Goal: Information Seeking & Learning: Learn about a topic

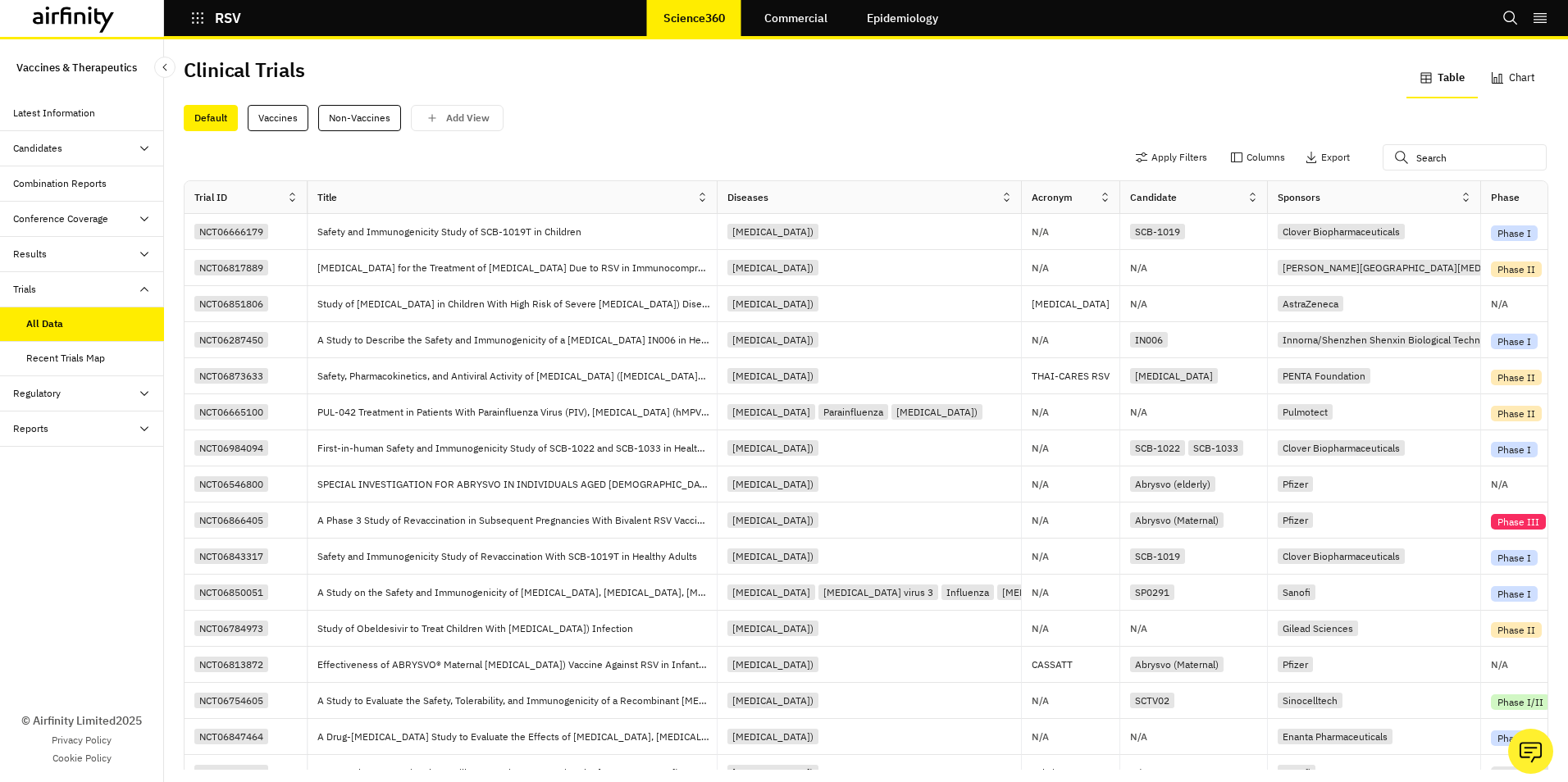
drag, startPoint x: 866, startPoint y: 193, endPoint x: 1022, endPoint y: 207, distance: 156.6
click at [1005, 200] on icon at bounding box center [1006, 197] width 12 height 12
click at [947, 312] on div "Sort Descending" at bounding box center [935, 308] width 168 height 37
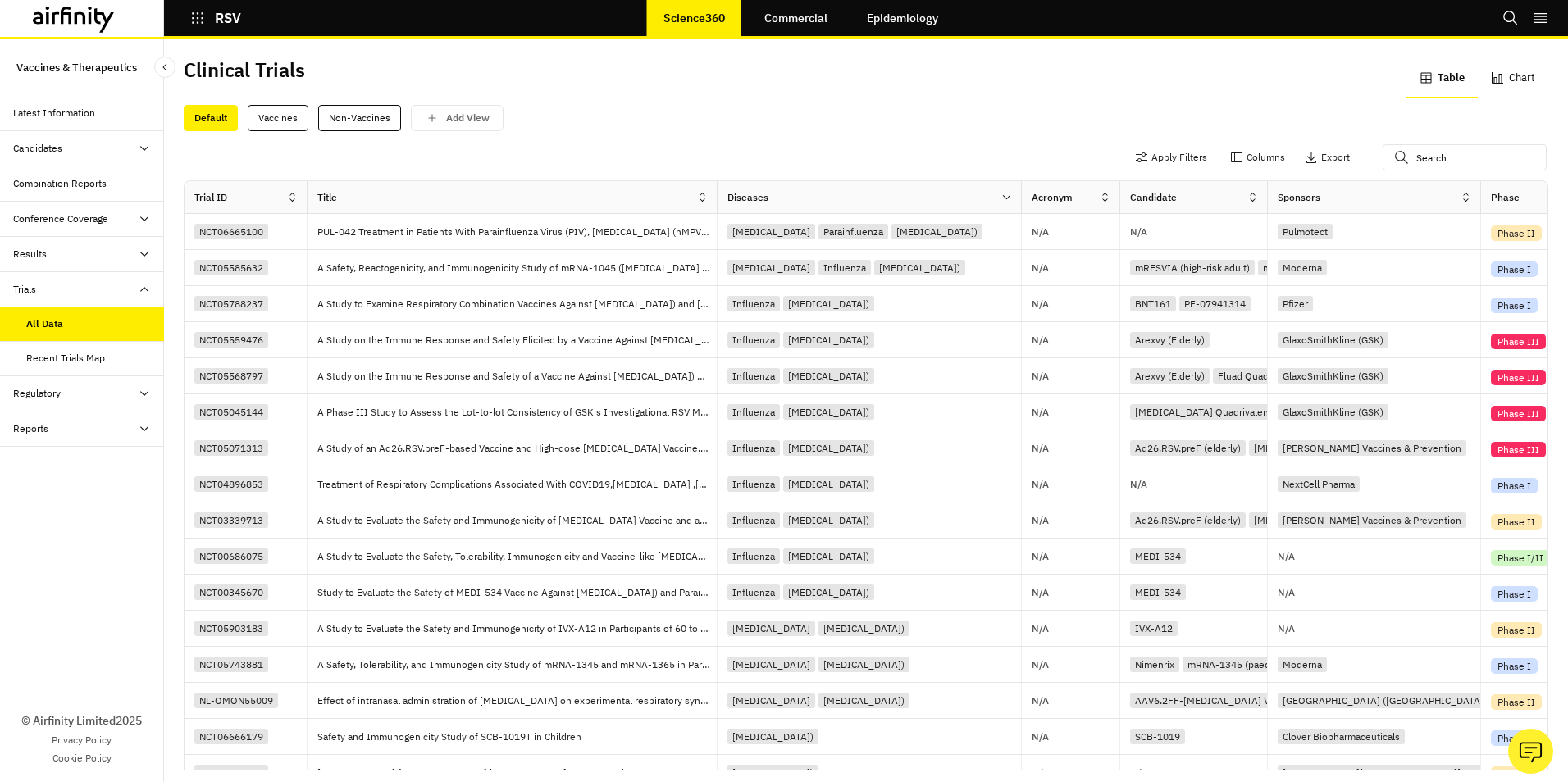
scroll to position [0, 25]
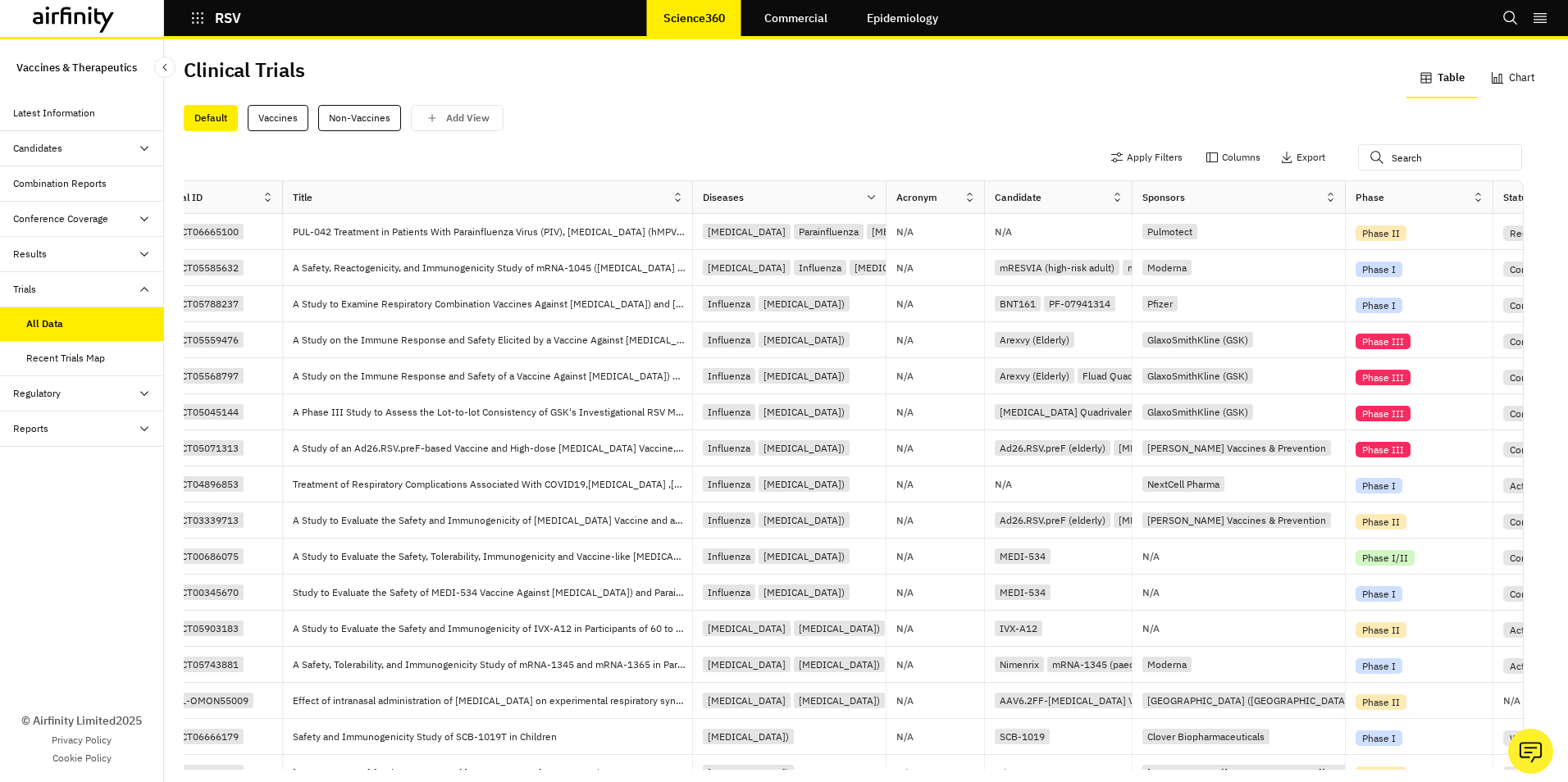
drag, startPoint x: 998, startPoint y: 194, endPoint x: 888, endPoint y: 194, distance: 110.0
click at [888, 194] on div at bounding box center [886, 197] width 9 height 19
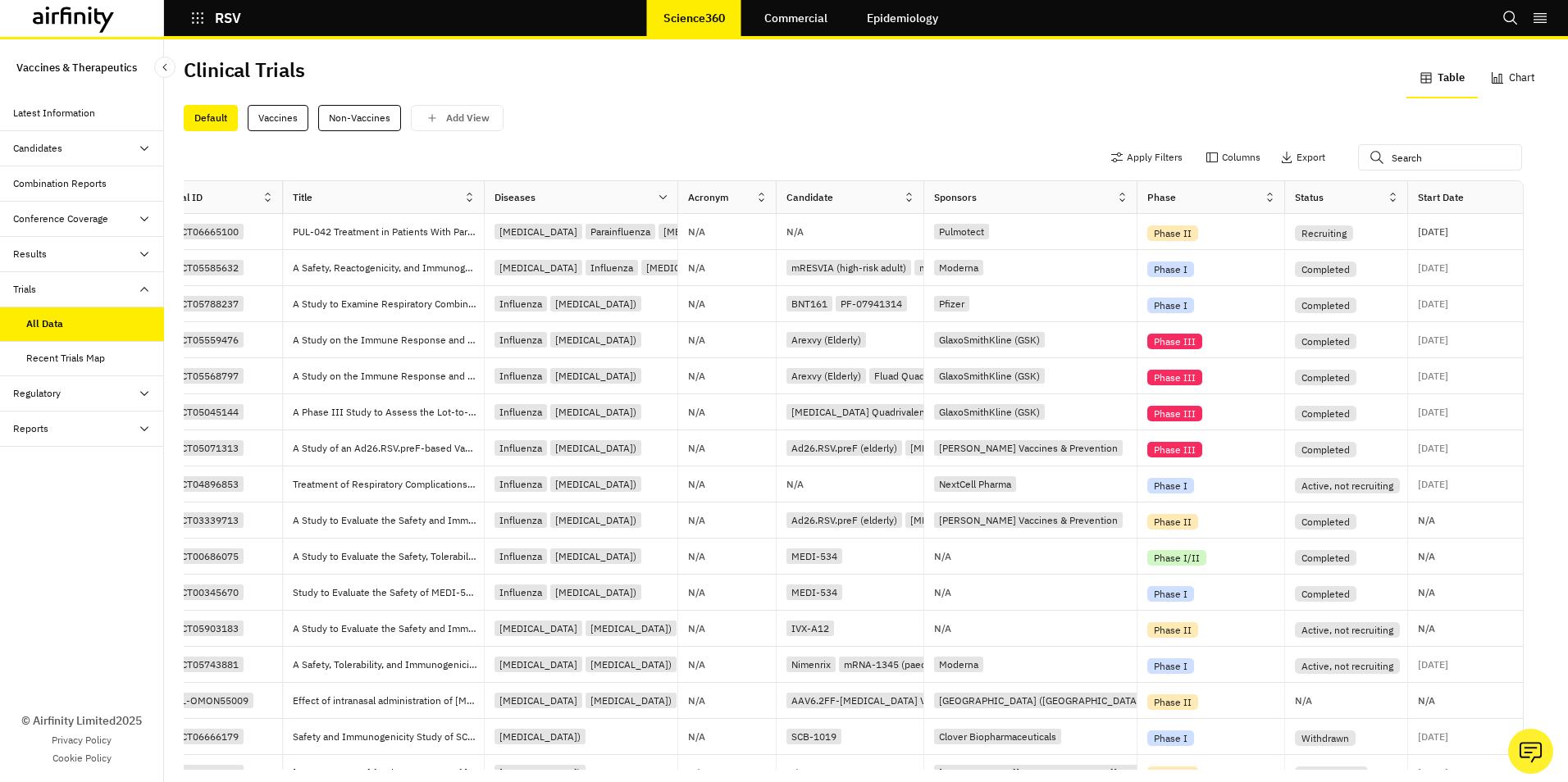
drag, startPoint x: 693, startPoint y: 191, endPoint x: 485, endPoint y: 198, distance: 208.1
click at [485, 198] on div at bounding box center [484, 197] width 9 height 19
click at [1272, 199] on icon at bounding box center [1269, 197] width 12 height 12
click at [1222, 278] on div "Sort Ascending" at bounding box center [1199, 272] width 168 height 37
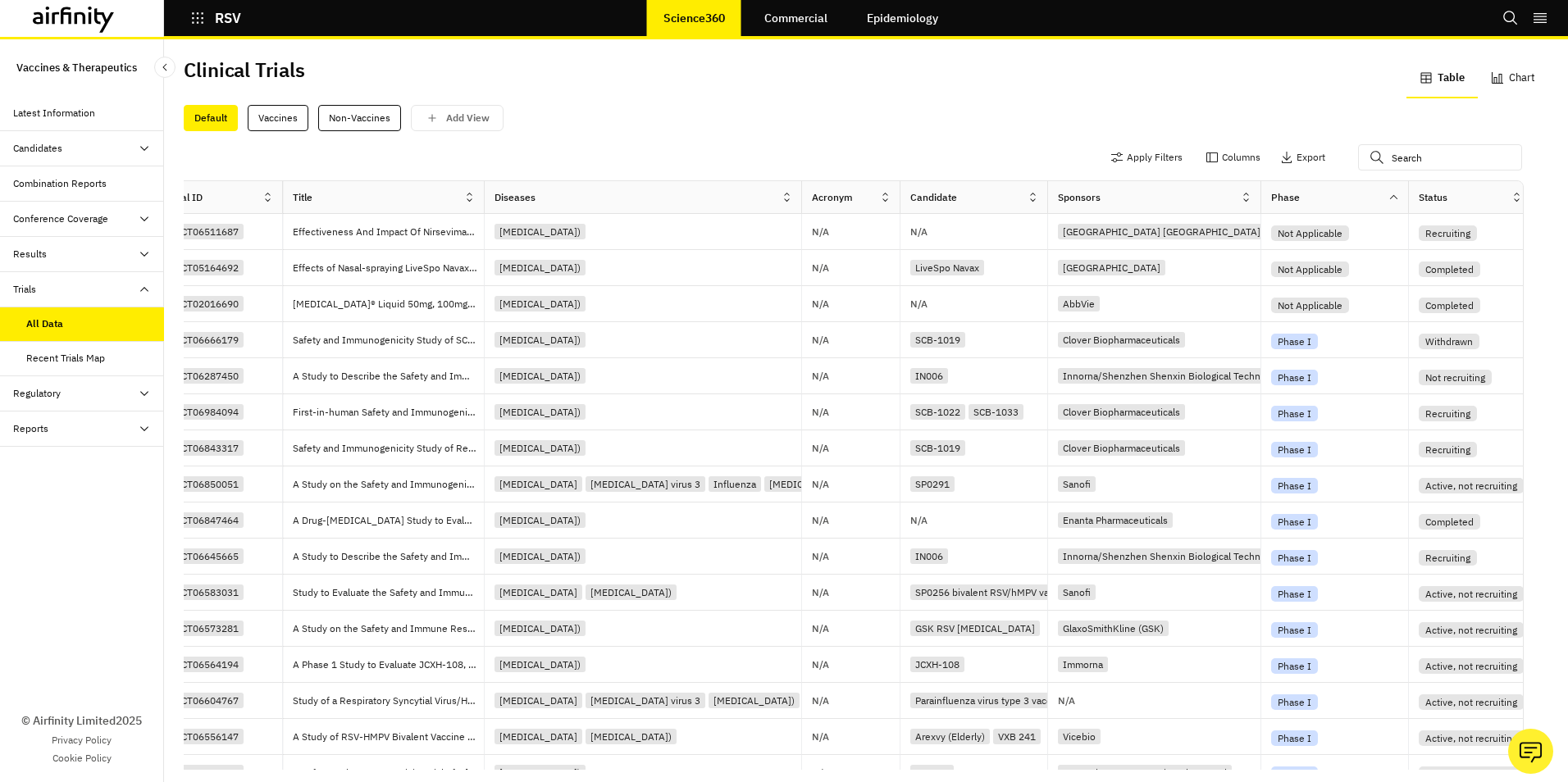
drag, startPoint x: 679, startPoint y: 188, endPoint x: 803, endPoint y: 209, distance: 125.8
click at [217, 484] on div "NCT06850051" at bounding box center [207, 484] width 74 height 15
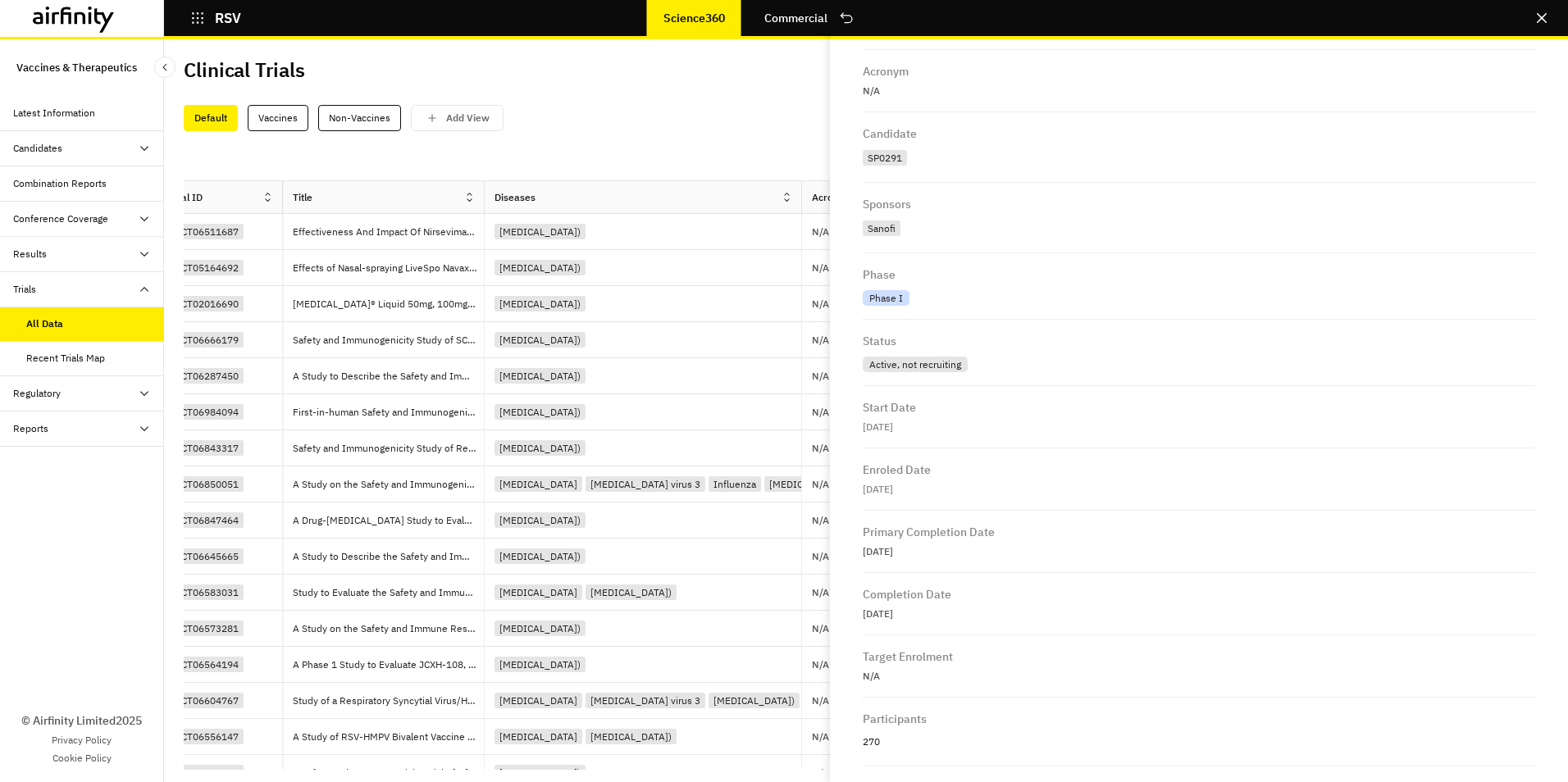
scroll to position [649, 0]
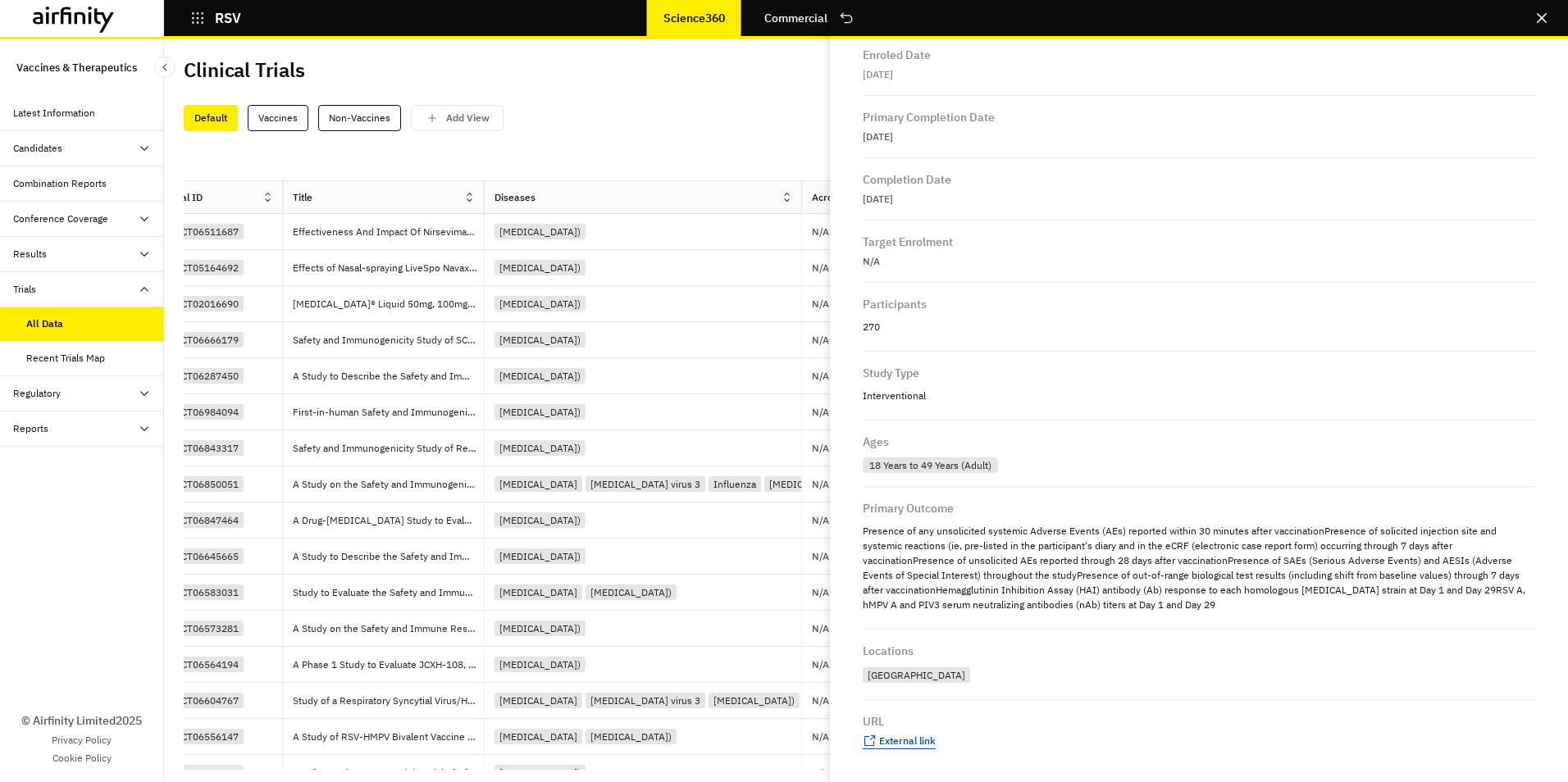
click at [912, 739] on span "External link" at bounding box center [907, 741] width 57 height 12
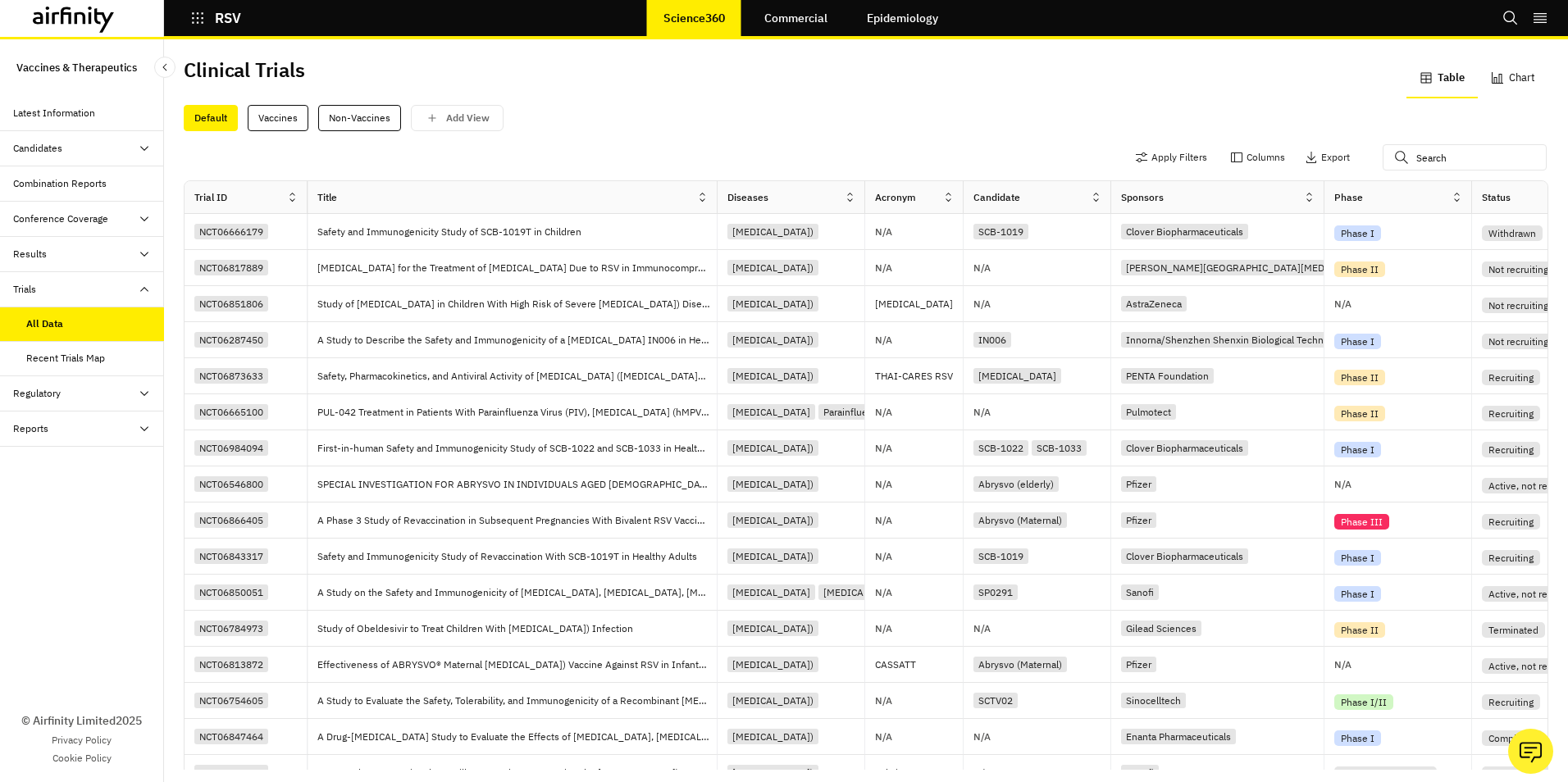
click at [1454, 196] on icon at bounding box center [1456, 197] width 12 height 12
click at [1403, 275] on div "Sort Ascending" at bounding box center [1386, 272] width 168 height 37
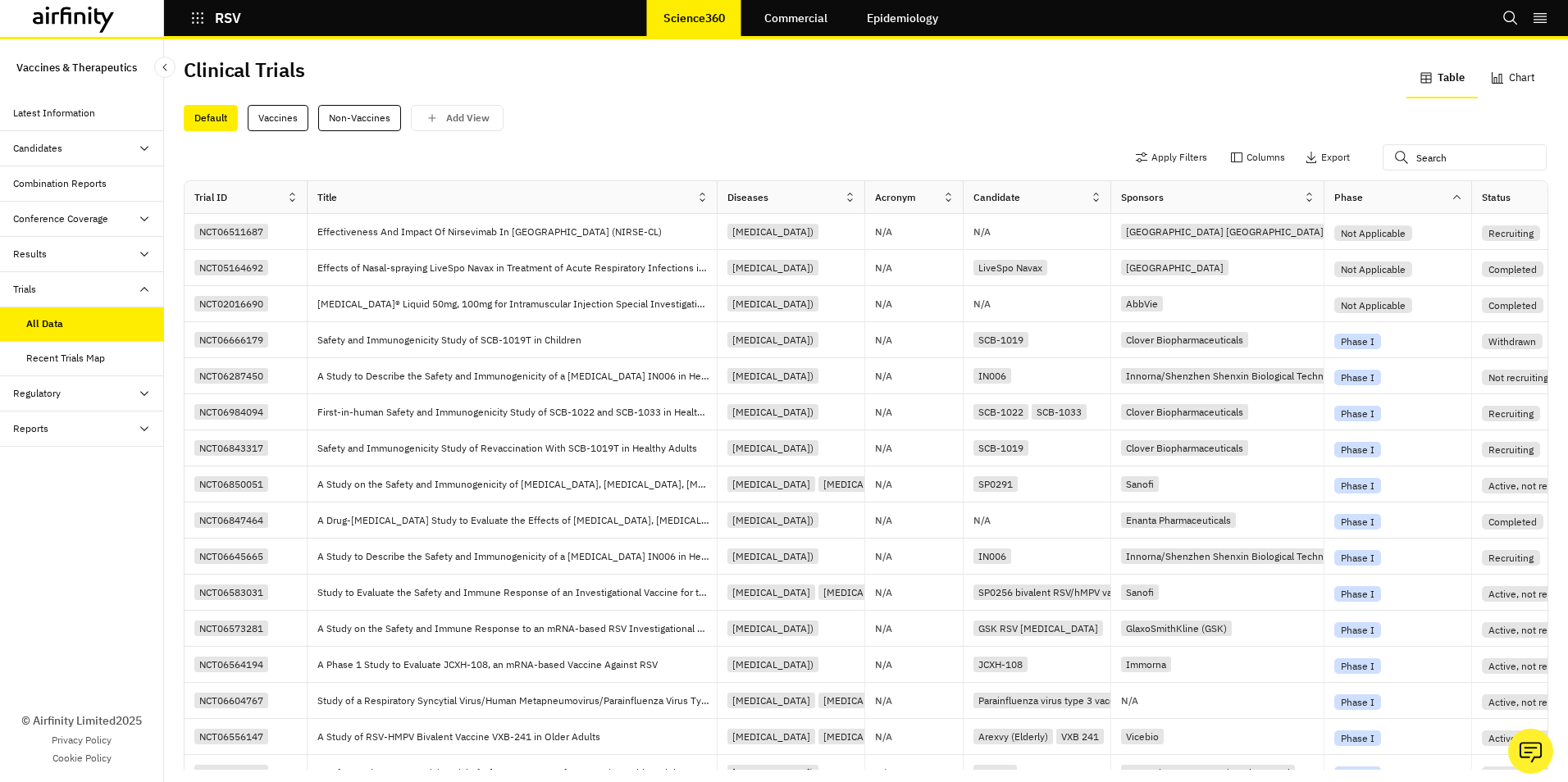
click at [1096, 200] on icon at bounding box center [1096, 197] width 6 height 9
click at [1081, 280] on div "Sort Ascending" at bounding box center [1025, 272] width 168 height 37
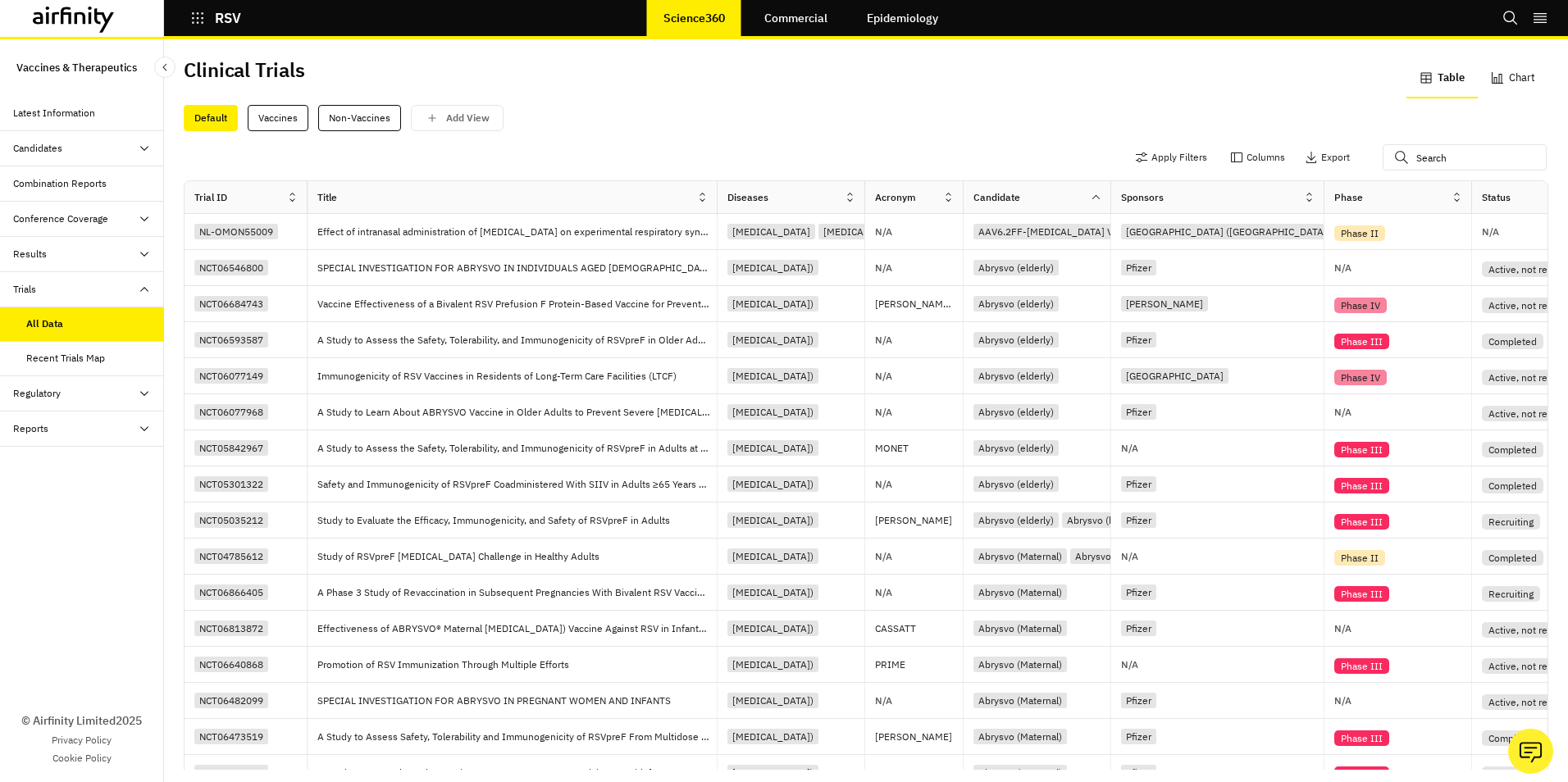
click at [1308, 195] on icon at bounding box center [1309, 197] width 12 height 12
click at [1301, 307] on icon at bounding box center [1302, 308] width 14 height 14
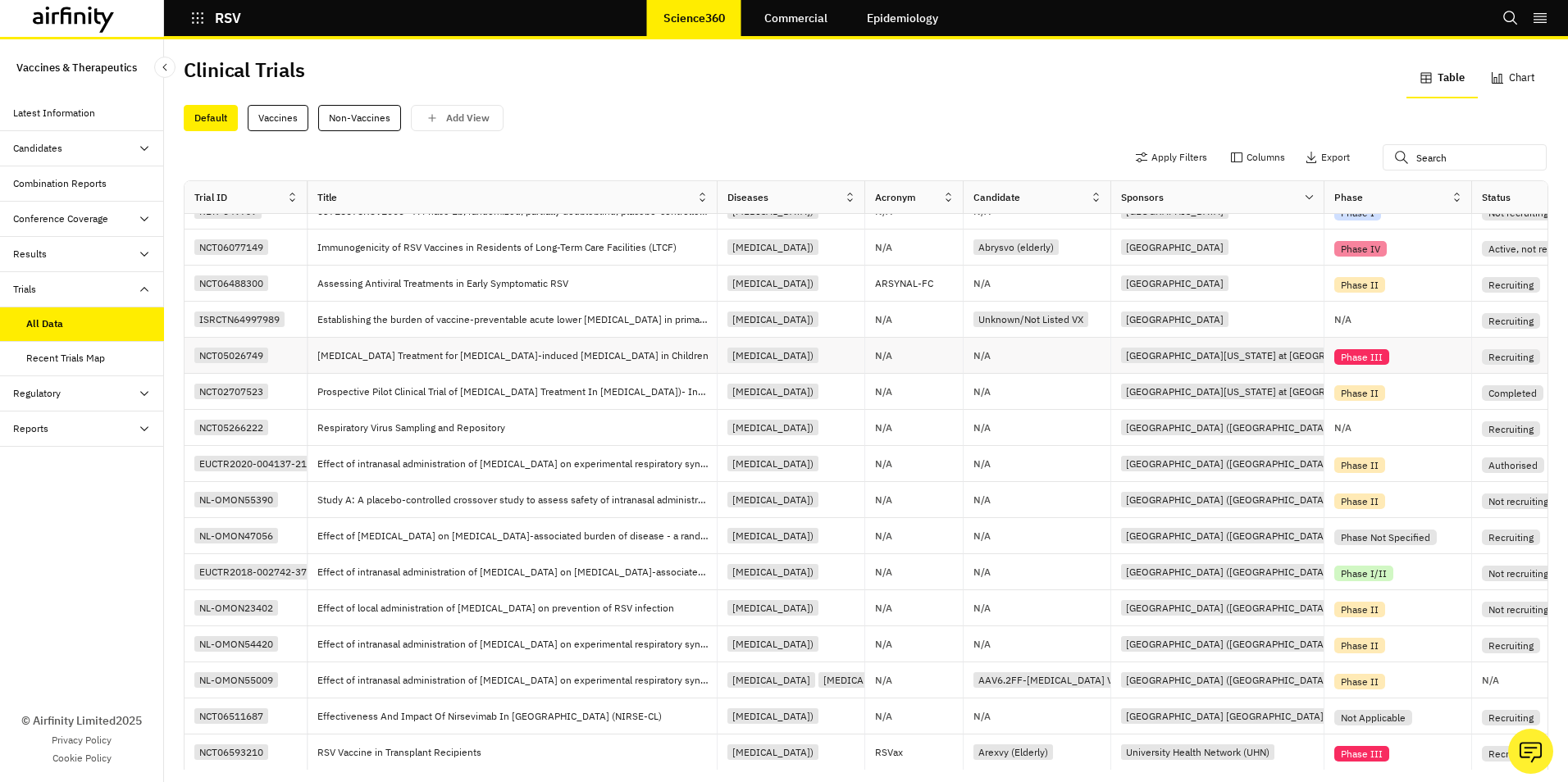
scroll to position [43, 0]
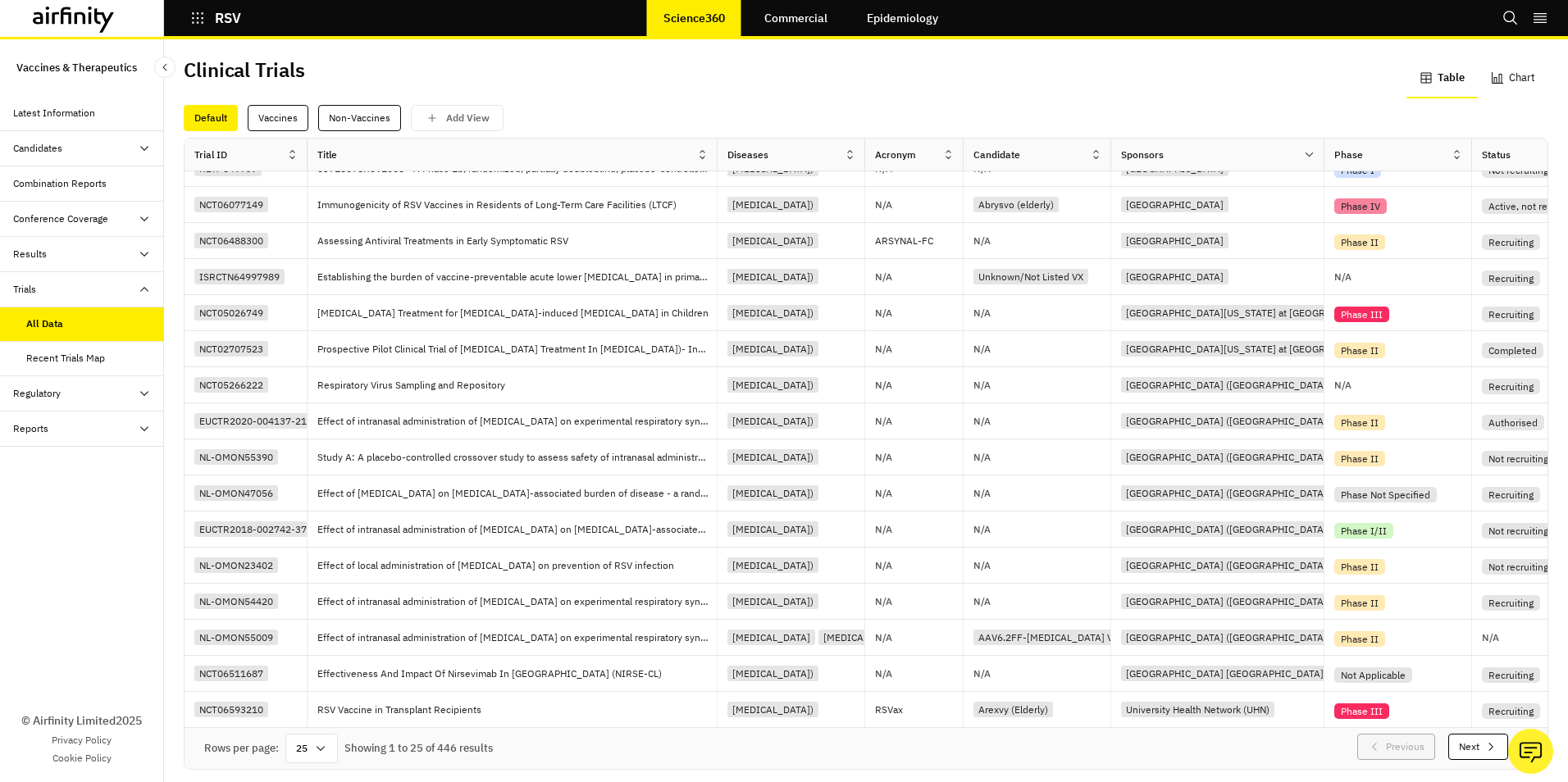
click at [1448, 734] on button "Next" at bounding box center [1478, 747] width 60 height 26
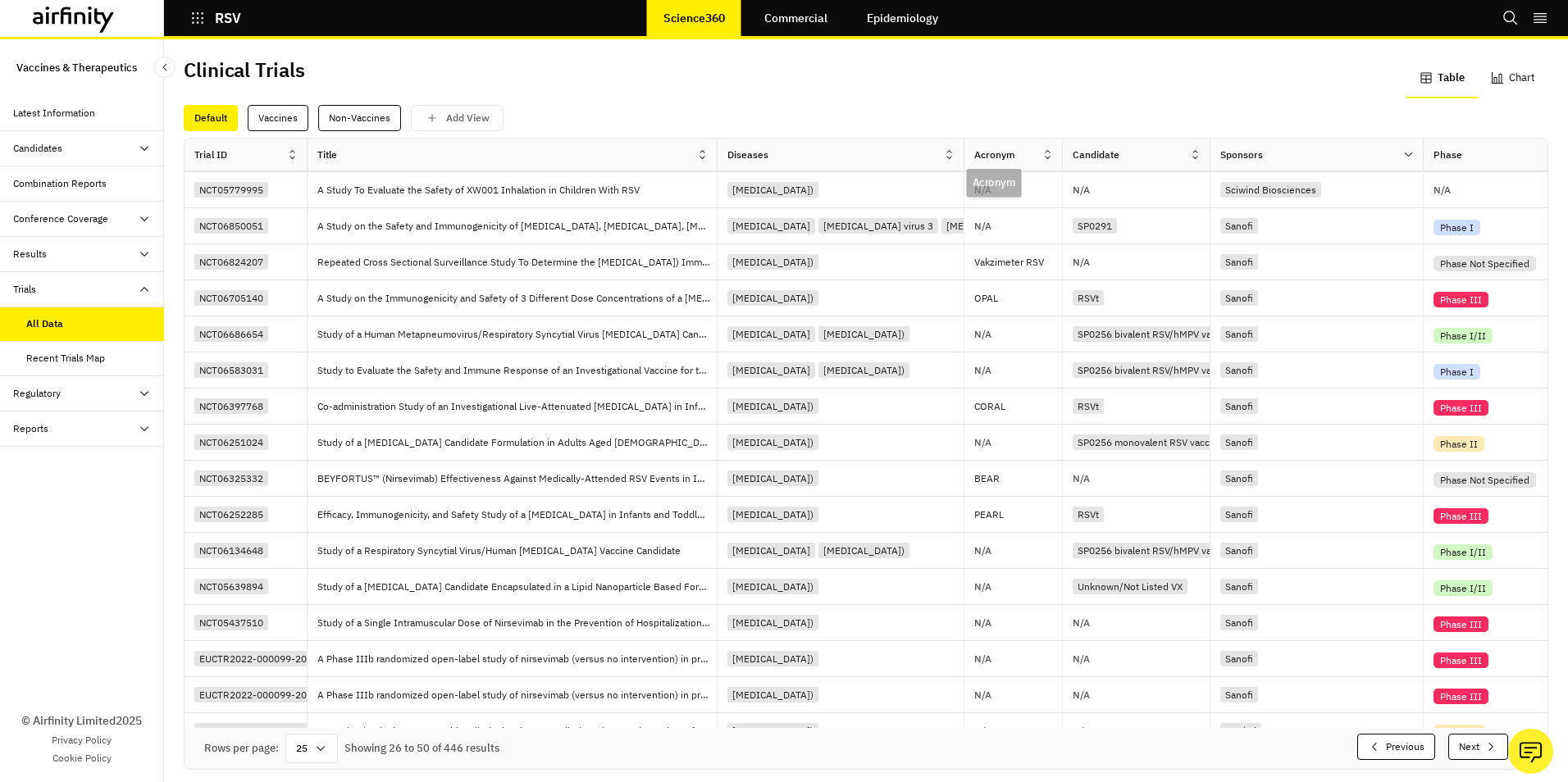
scroll to position [281, 0]
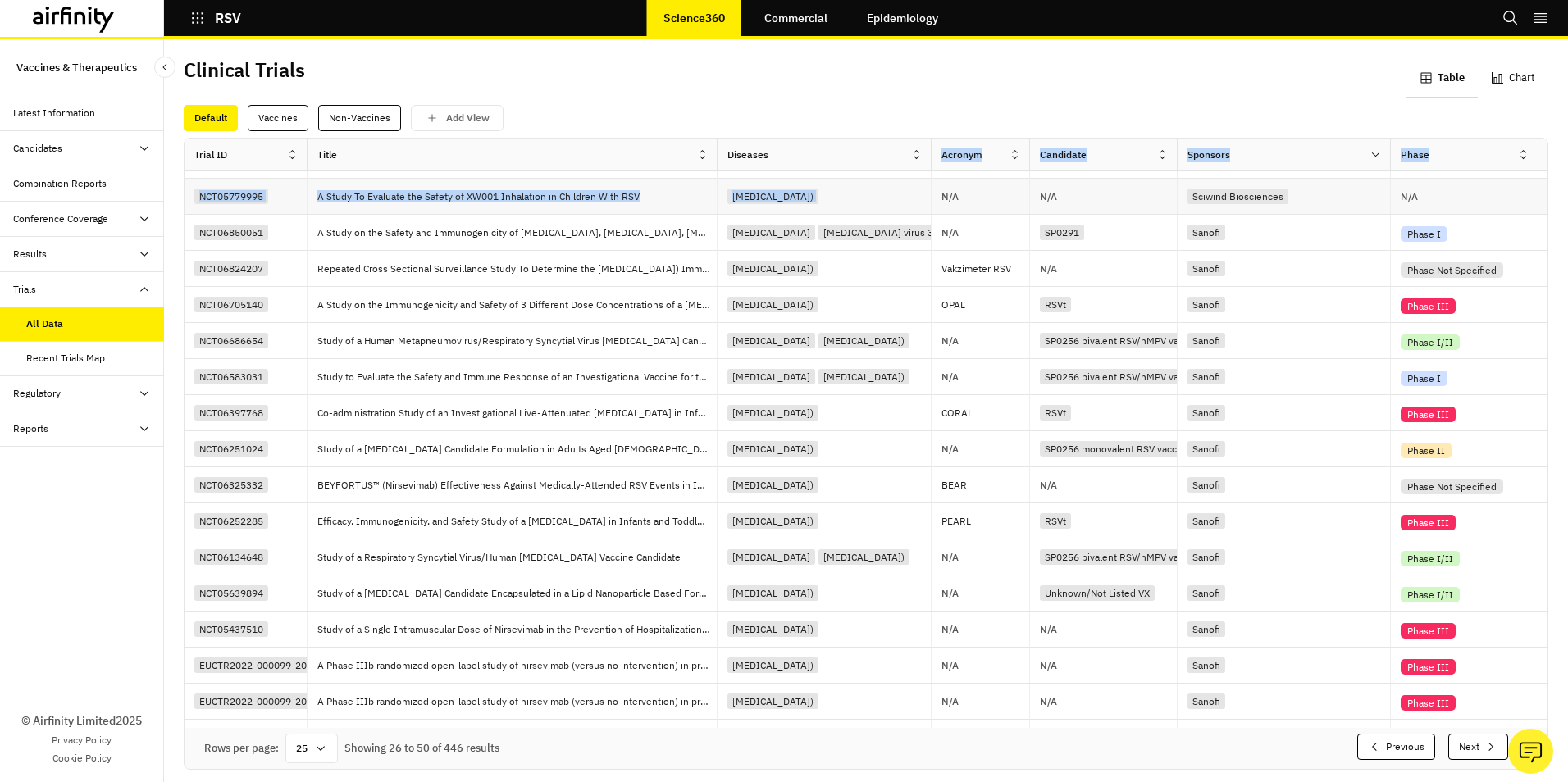
drag, startPoint x: 865, startPoint y: 145, endPoint x: 931, endPoint y: 183, distance: 76.2
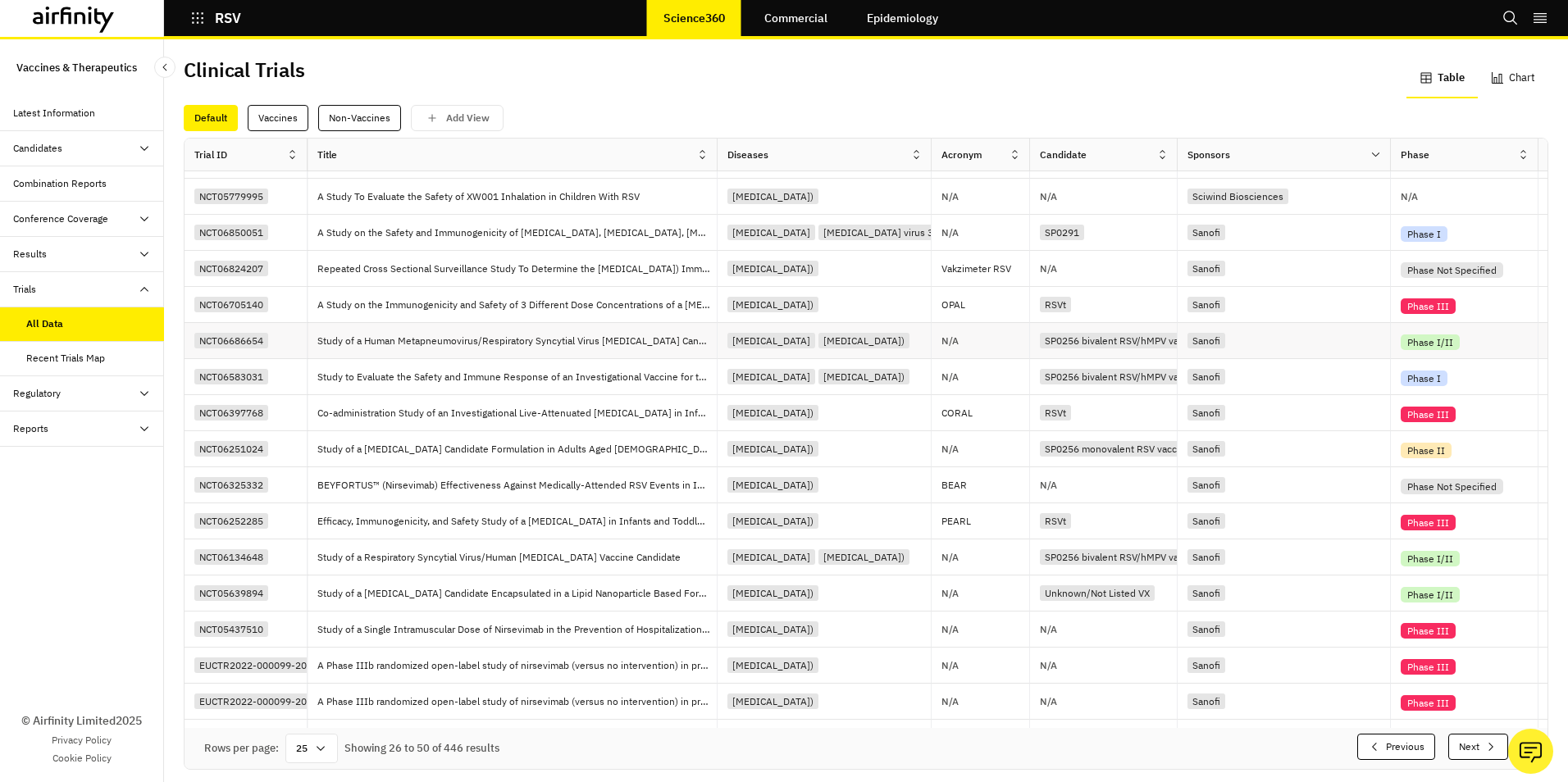
click at [251, 340] on div "NCT06686654" at bounding box center [231, 341] width 74 height 15
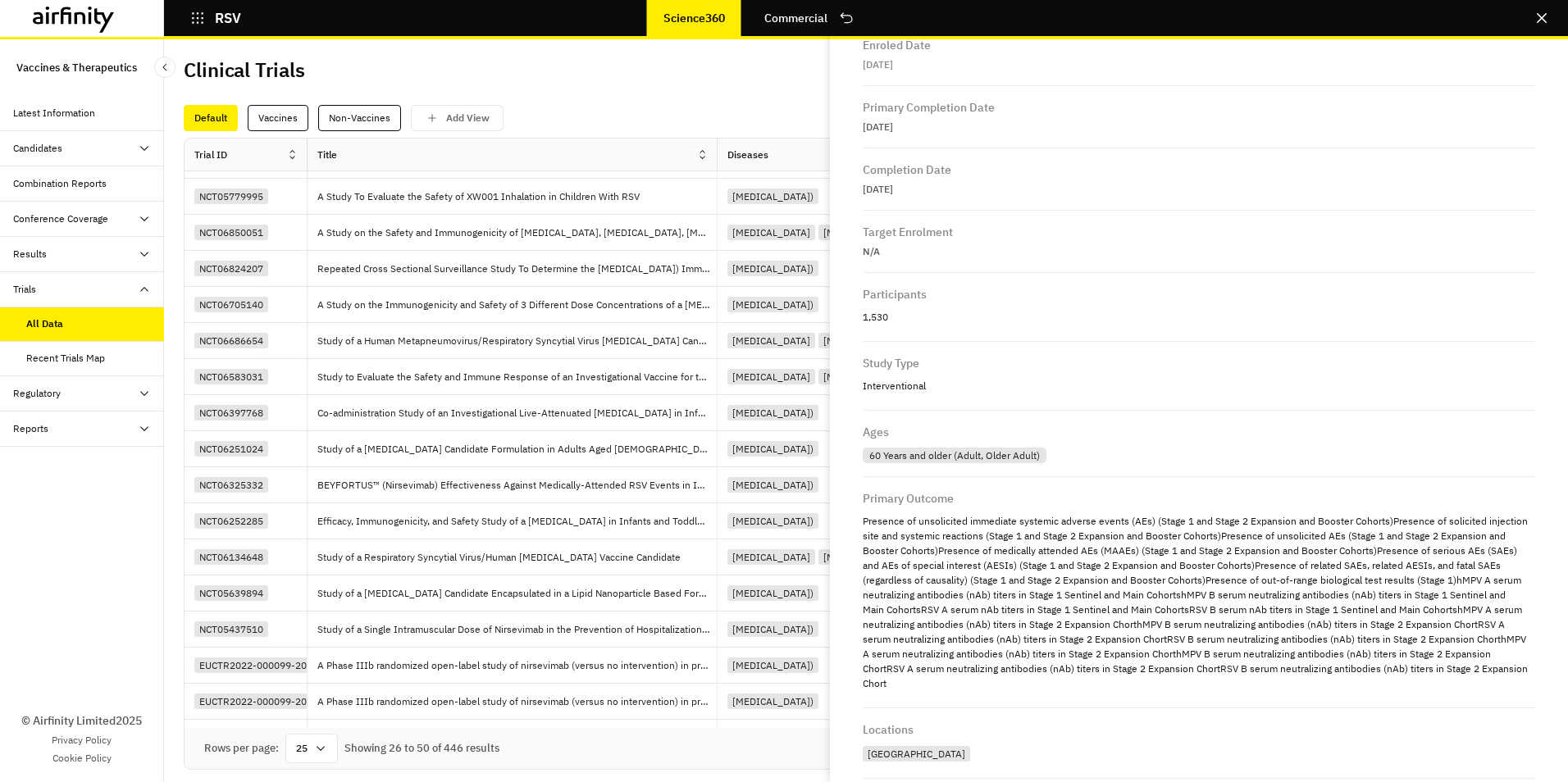
scroll to position [736, 0]
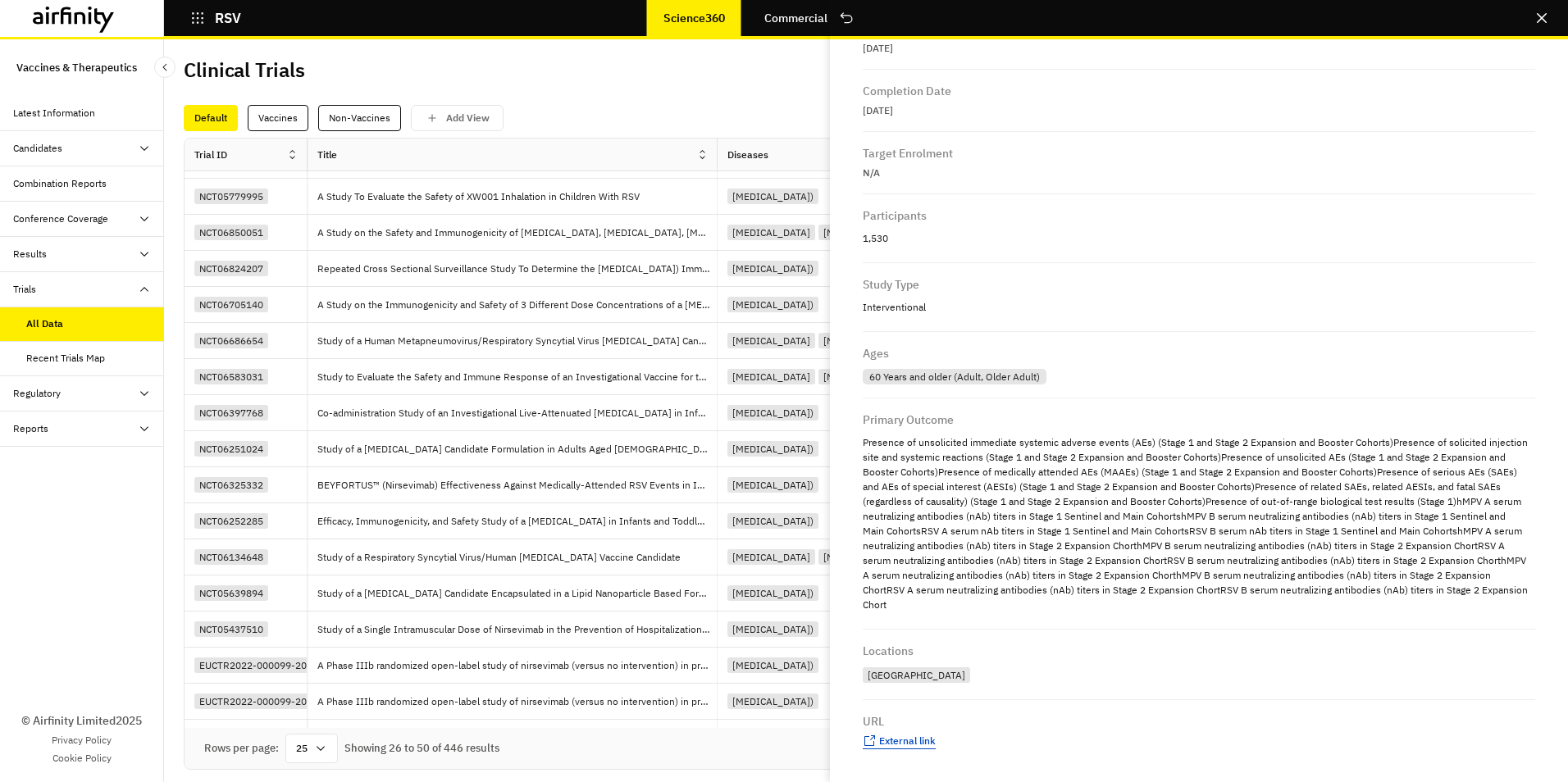
click at [912, 742] on span "External link" at bounding box center [907, 741] width 57 height 12
drag, startPoint x: 882, startPoint y: 330, endPoint x: 1191, endPoint y: 357, distance: 310.2
click at [1191, 357] on div "Trial ID NCT06686654 Title Study of a Human Metapneumovirus/Respiratory Syncyti…" at bounding box center [1198, 410] width 738 height 742
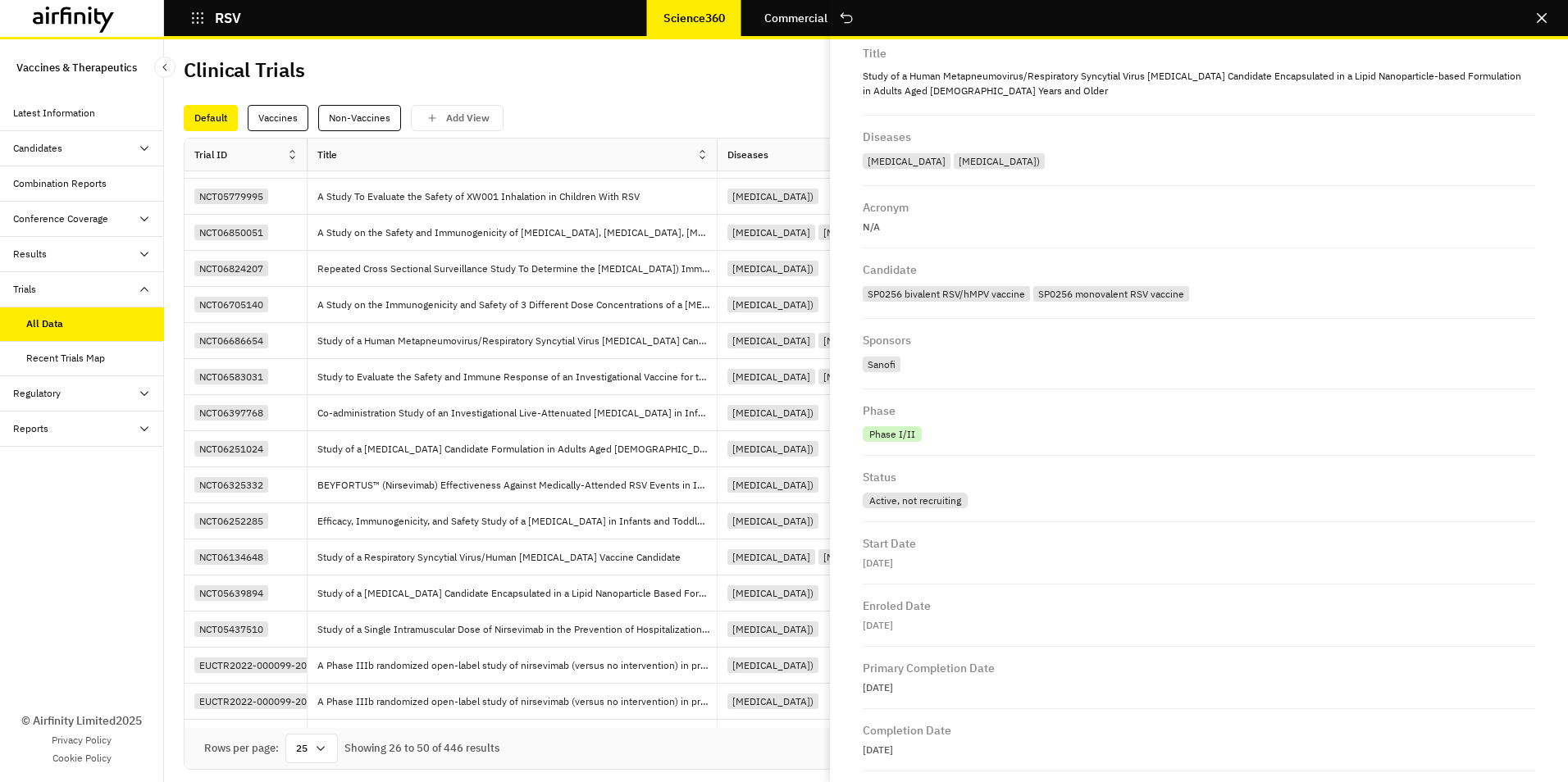
scroll to position [0, 0]
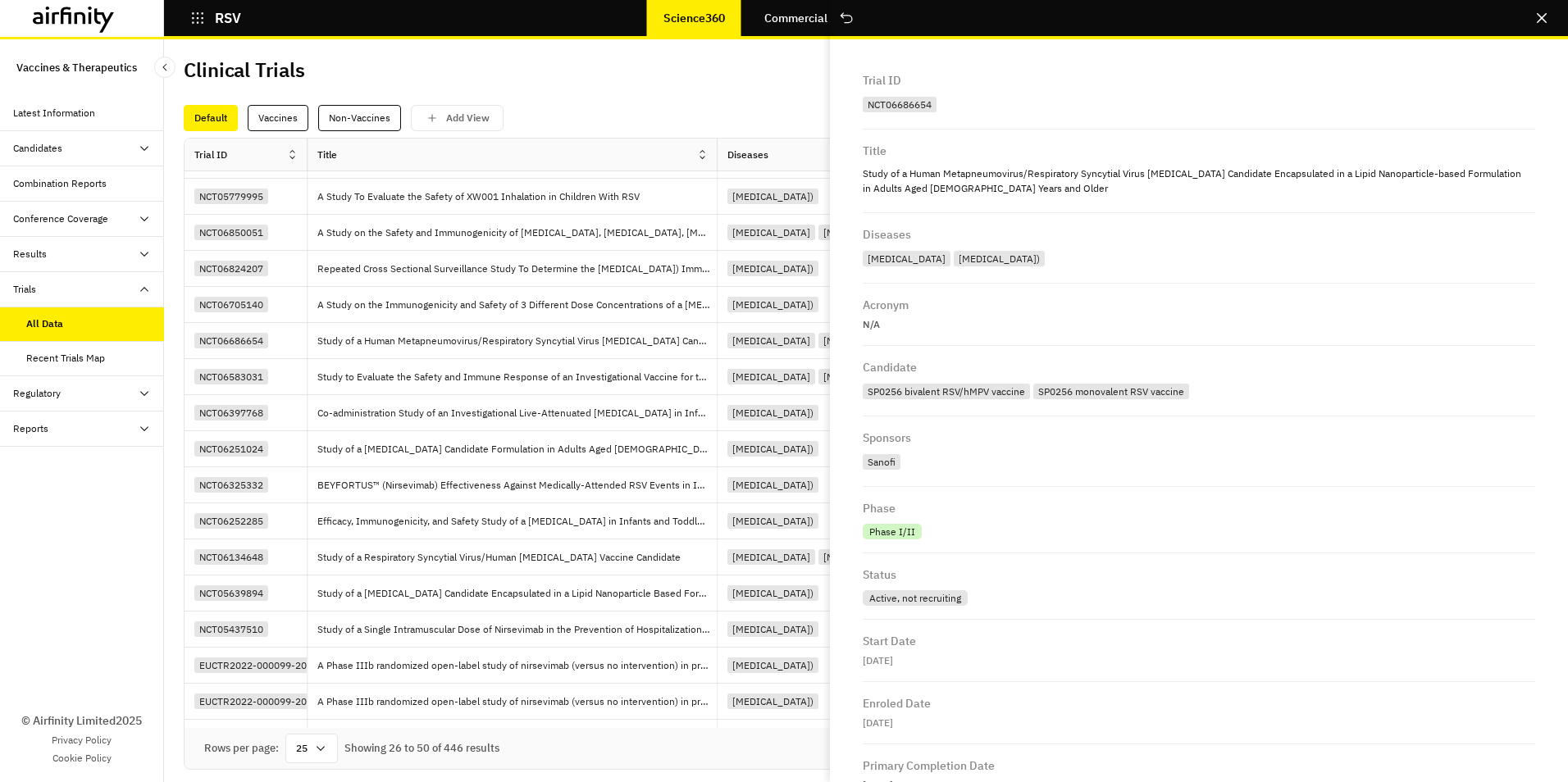
drag, startPoint x: 886, startPoint y: 105, endPoint x: 904, endPoint y: 98, distance: 19.3
click at [886, 105] on div "NCT06686654" at bounding box center [899, 104] width 74 height 15
click at [1386, 63] on div "Trial ID NCT06686654" at bounding box center [1198, 95] width 672 height 71
drag, startPoint x: 1458, startPoint y: 69, endPoint x: 1482, endPoint y: 67, distance: 24.1
click at [1472, 68] on div "Trial ID NCT06686654" at bounding box center [1198, 95] width 672 height 71
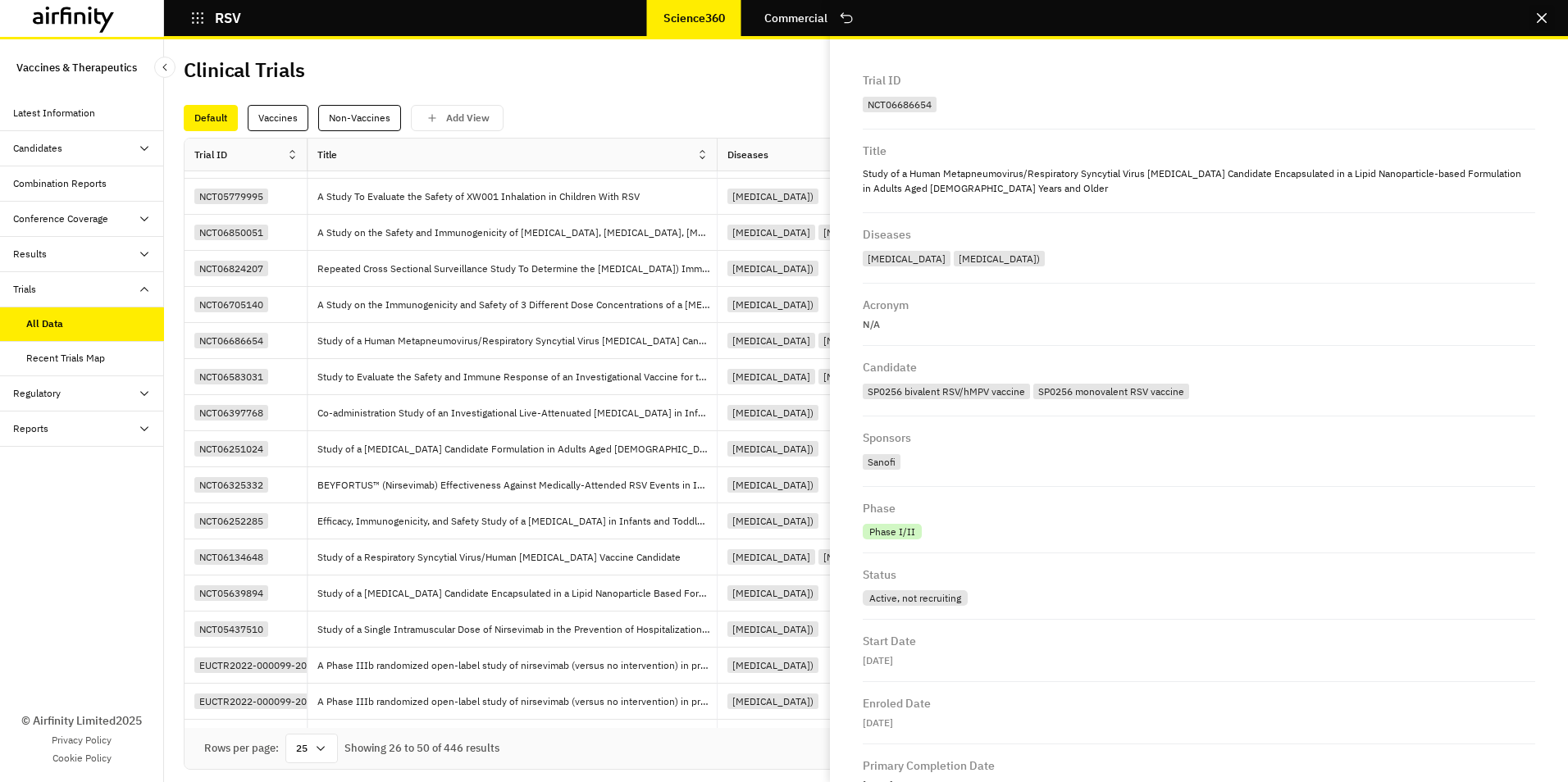
click at [1546, 15] on icon "Close" at bounding box center [1540, 17] width 9 height 9
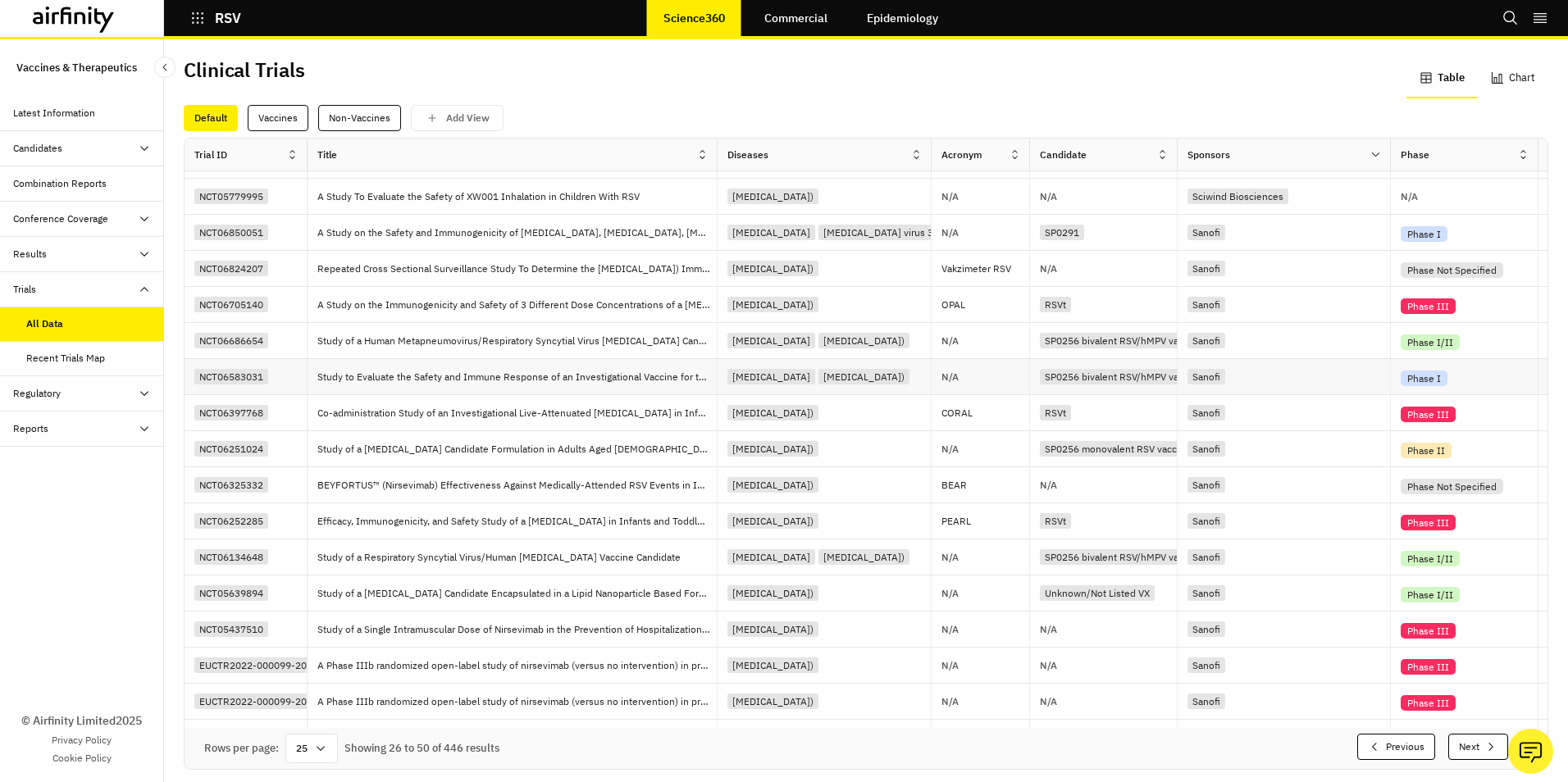
click at [228, 374] on div "NCT06583031" at bounding box center [231, 377] width 74 height 15
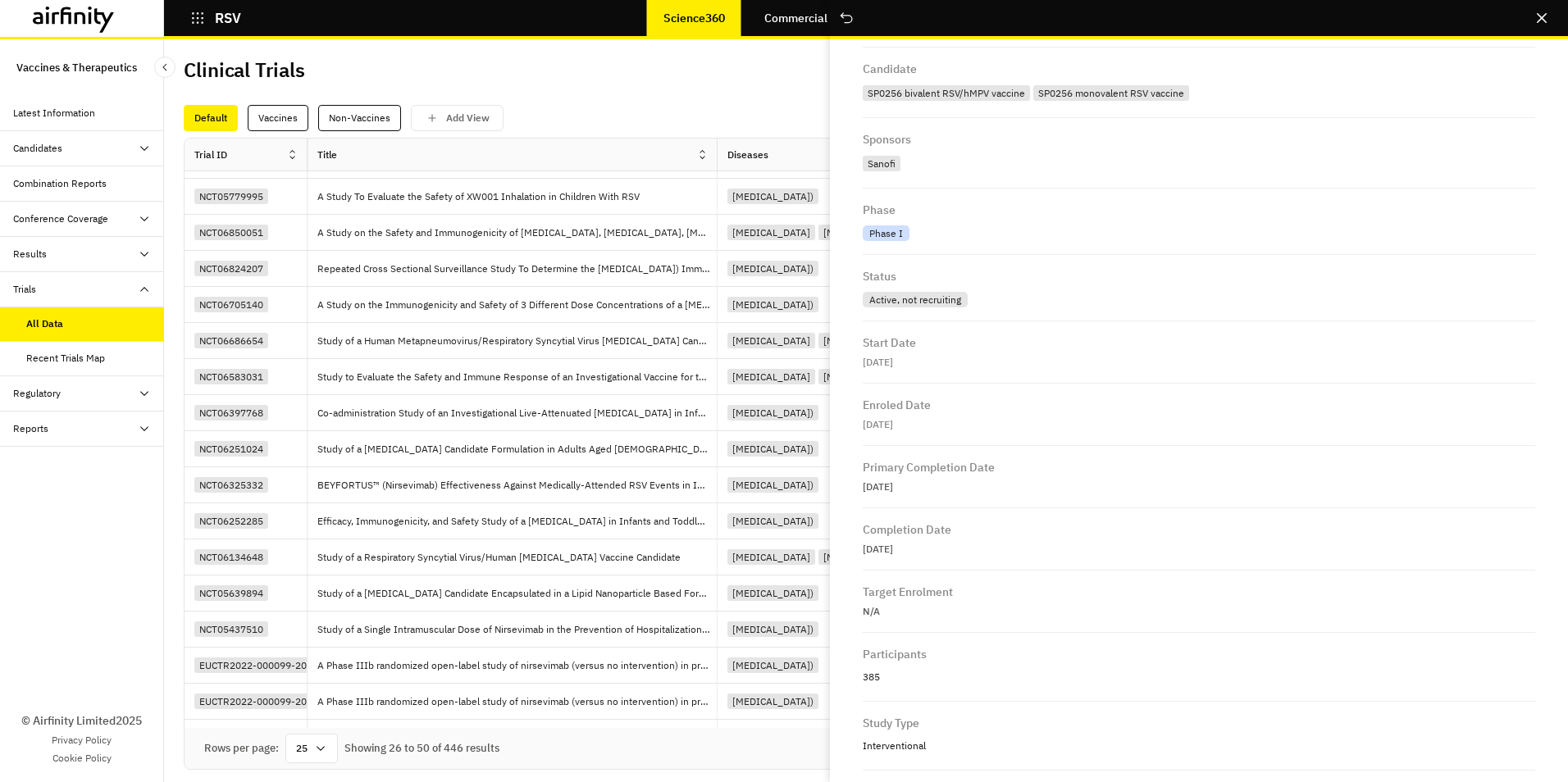
scroll to position [633, 0]
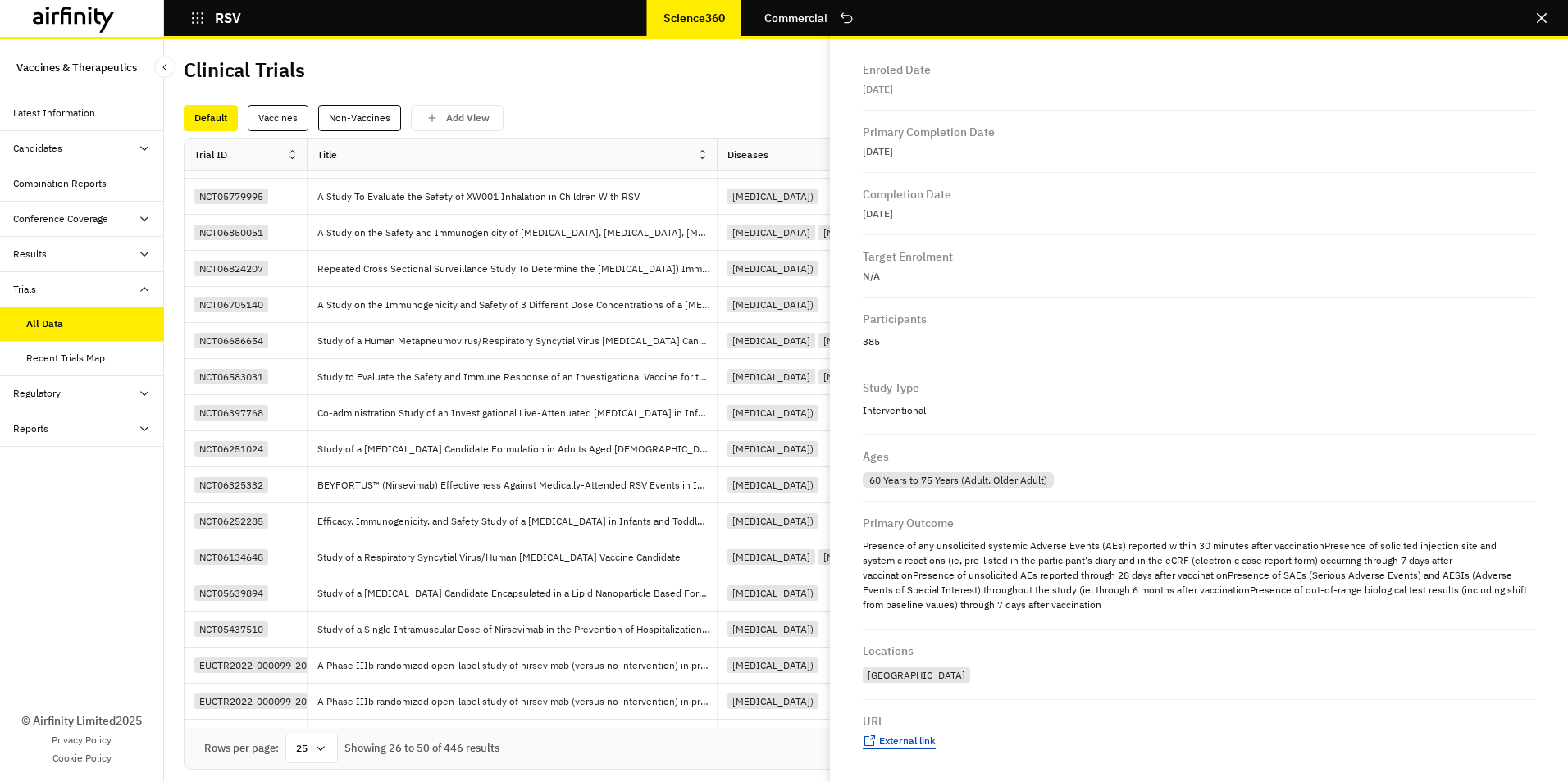
click at [915, 743] on span "External link" at bounding box center [907, 741] width 57 height 12
click at [1546, 14] on icon "Close" at bounding box center [1540, 17] width 9 height 9
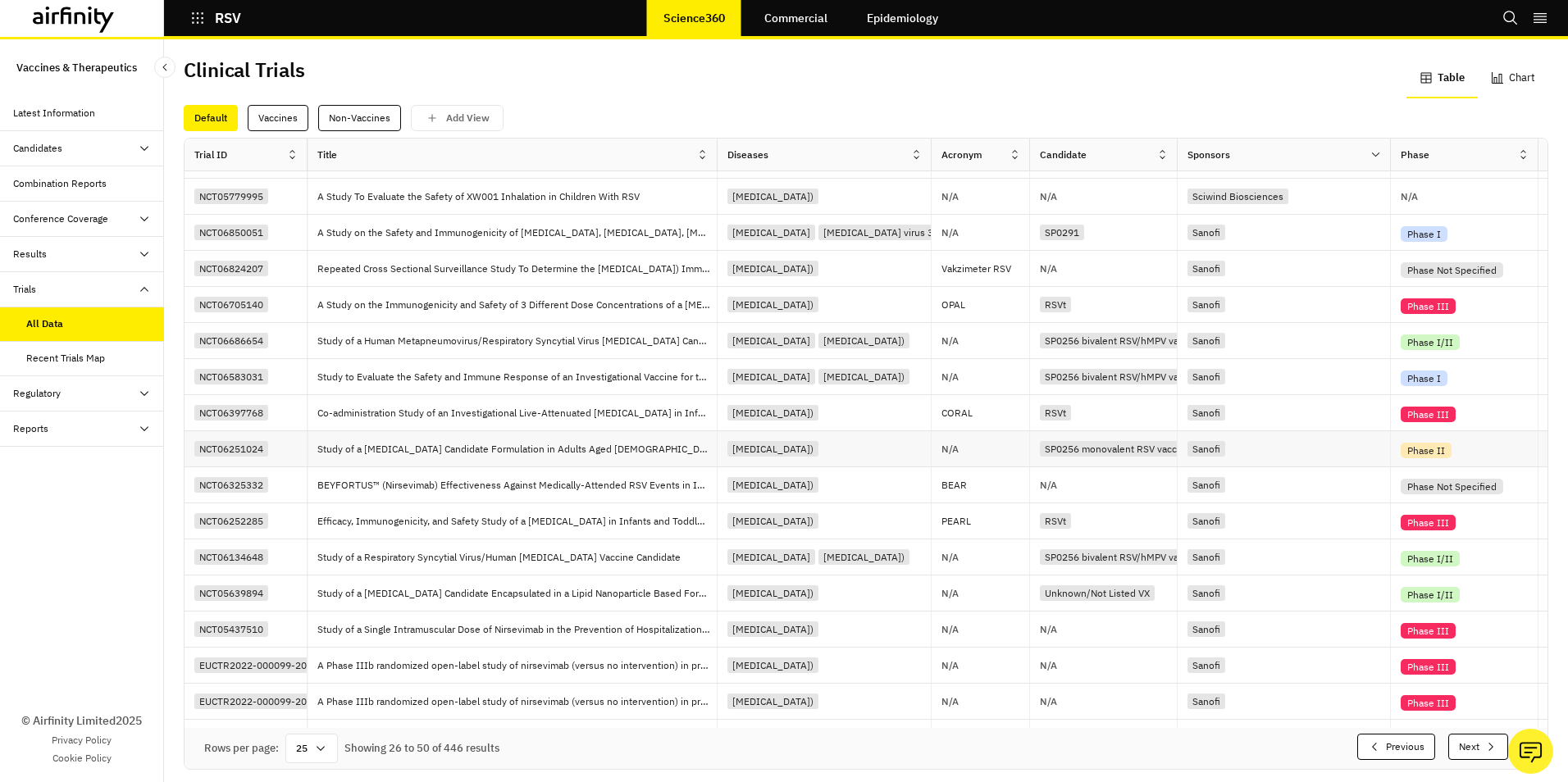
click at [244, 446] on div "NCT06251024" at bounding box center [231, 449] width 74 height 15
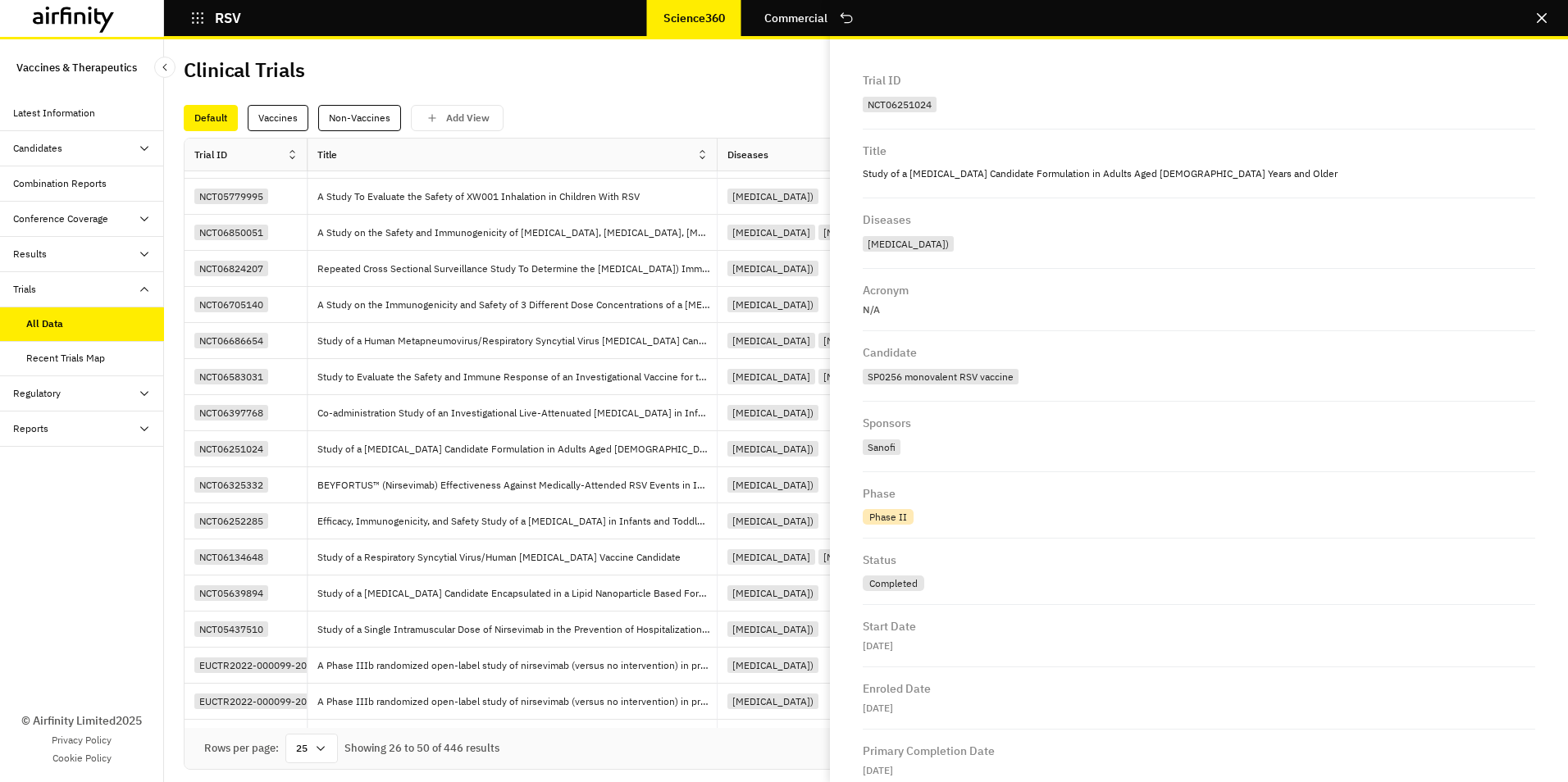
scroll to position [560, 0]
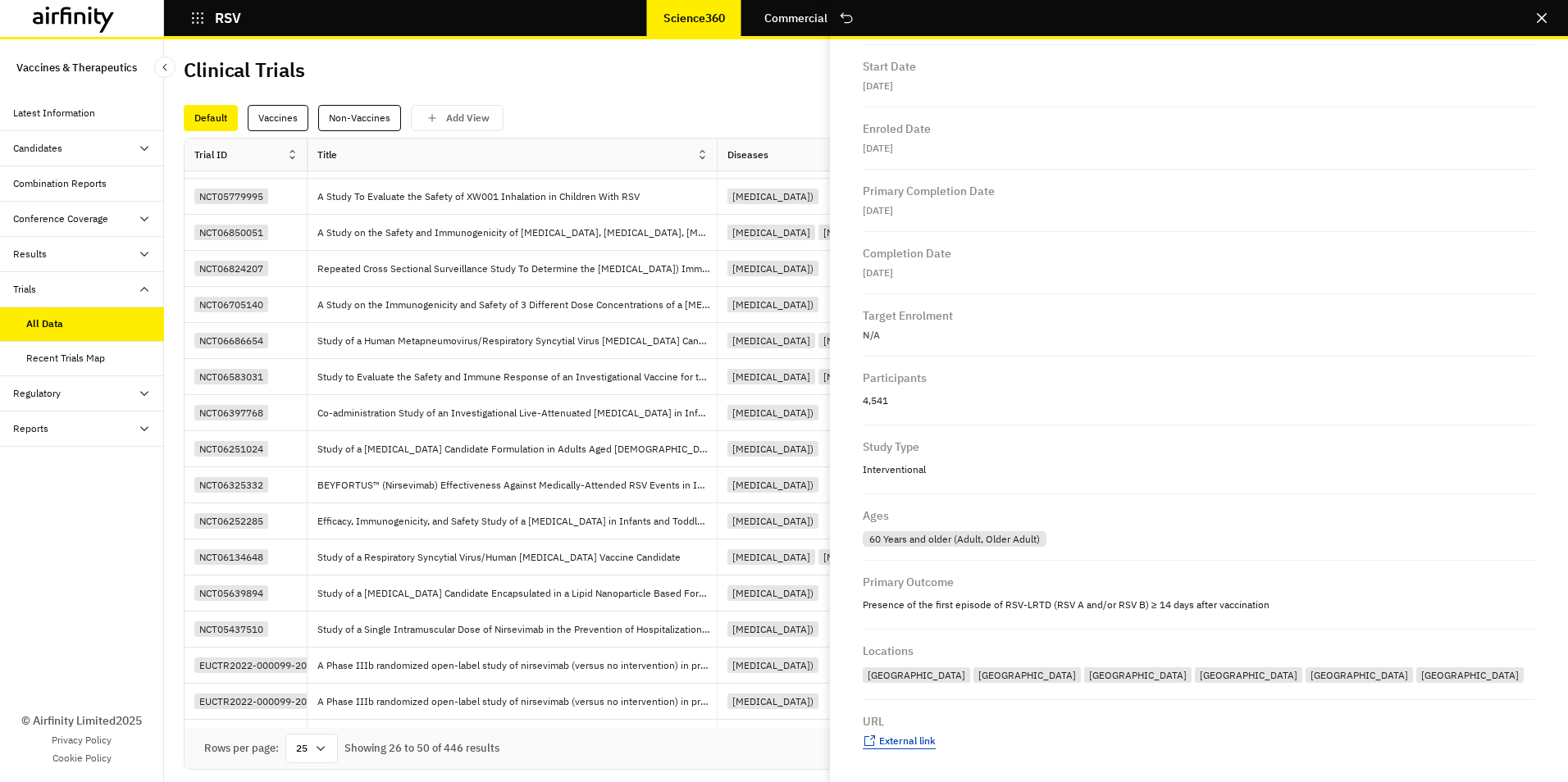
click at [886, 742] on span "External link" at bounding box center [907, 741] width 57 height 12
click at [1545, 14] on icon "Close" at bounding box center [1540, 17] width 9 height 9
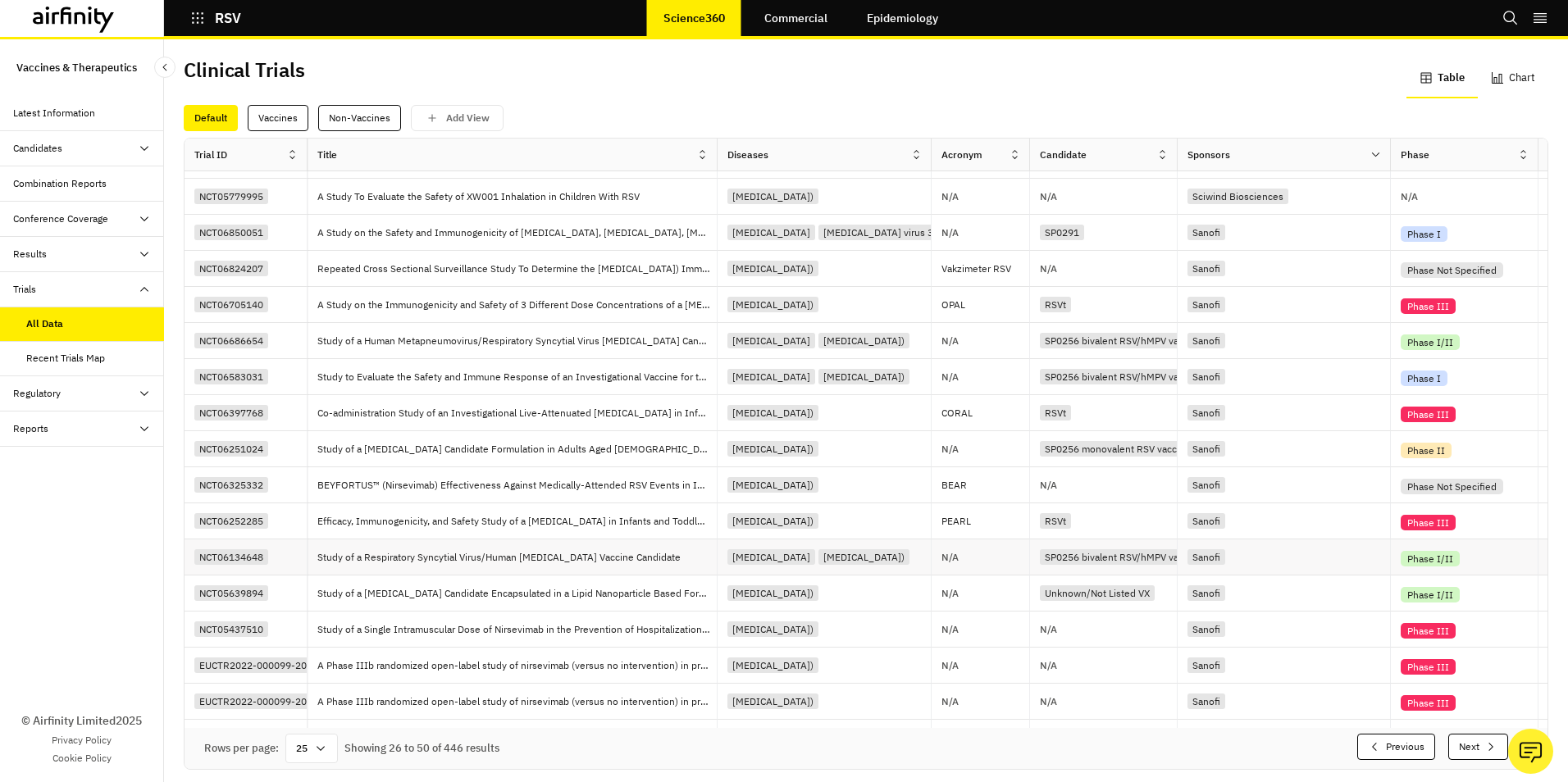
click at [241, 555] on div "NCT06134648" at bounding box center [231, 557] width 74 height 15
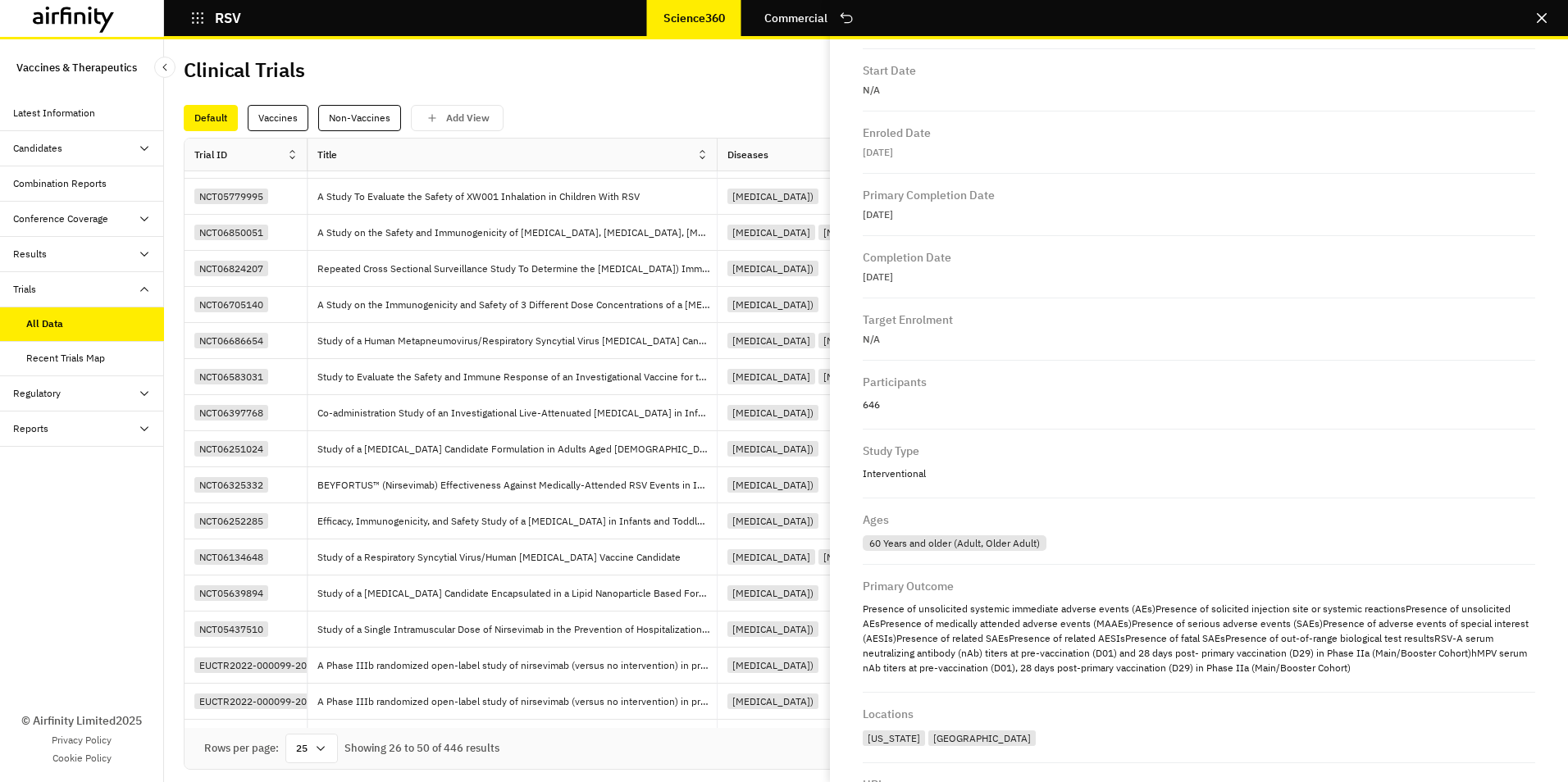
scroll to position [619, 0]
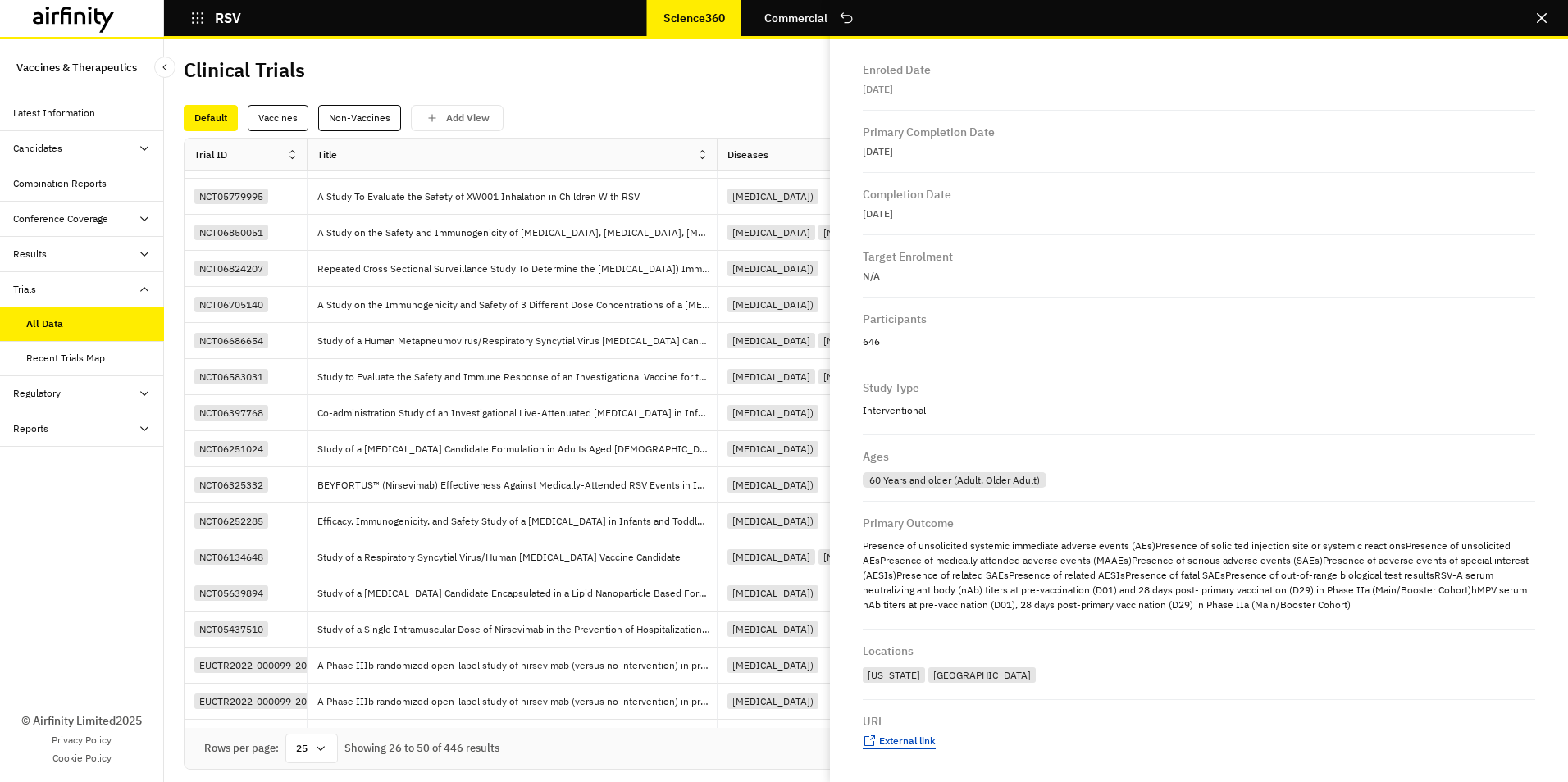
click at [917, 744] on span "External link" at bounding box center [907, 741] width 57 height 12
click at [1540, 16] on icon "Close" at bounding box center [1540, 17] width 9 height 9
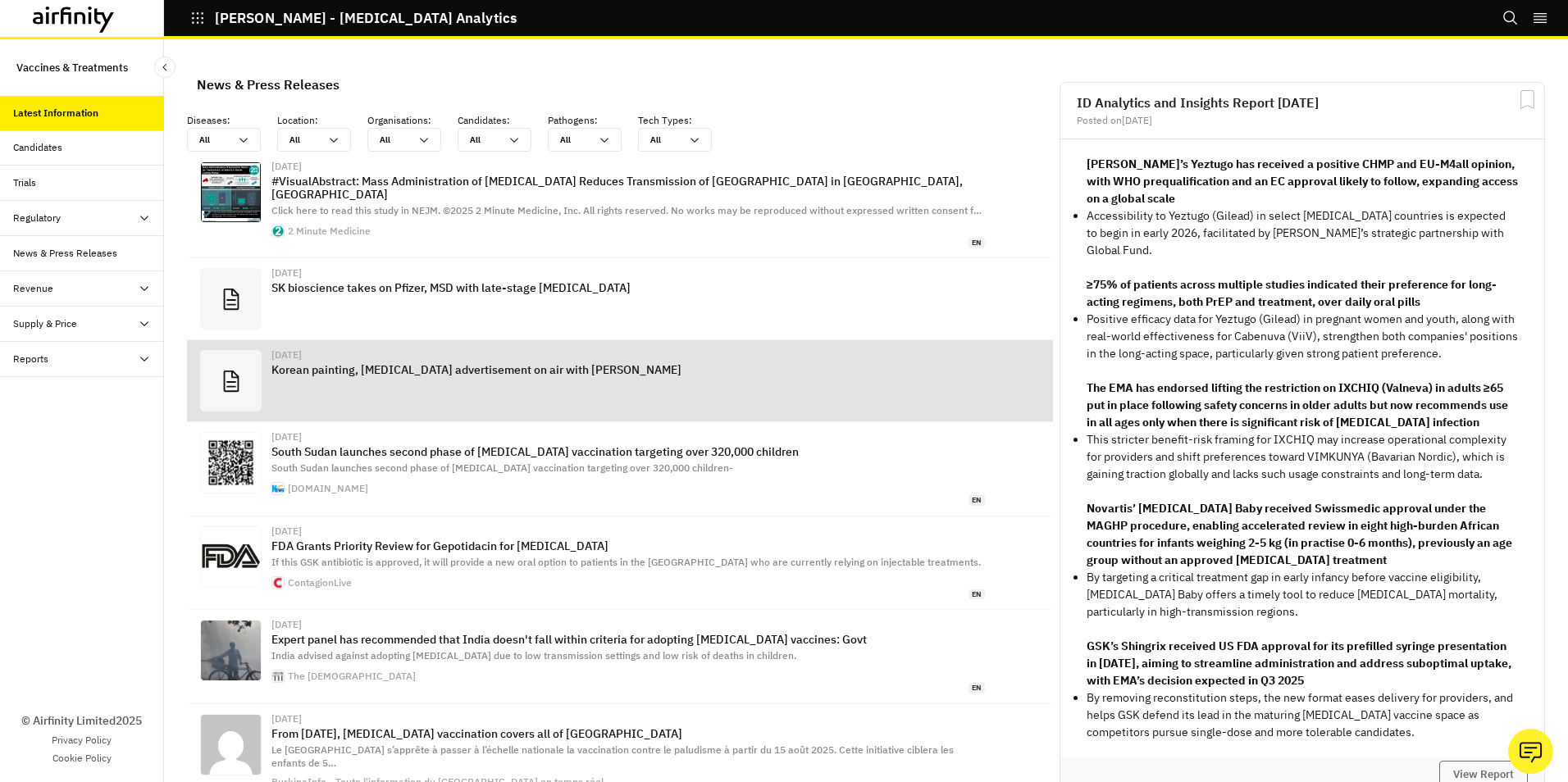
scroll to position [1055, 479]
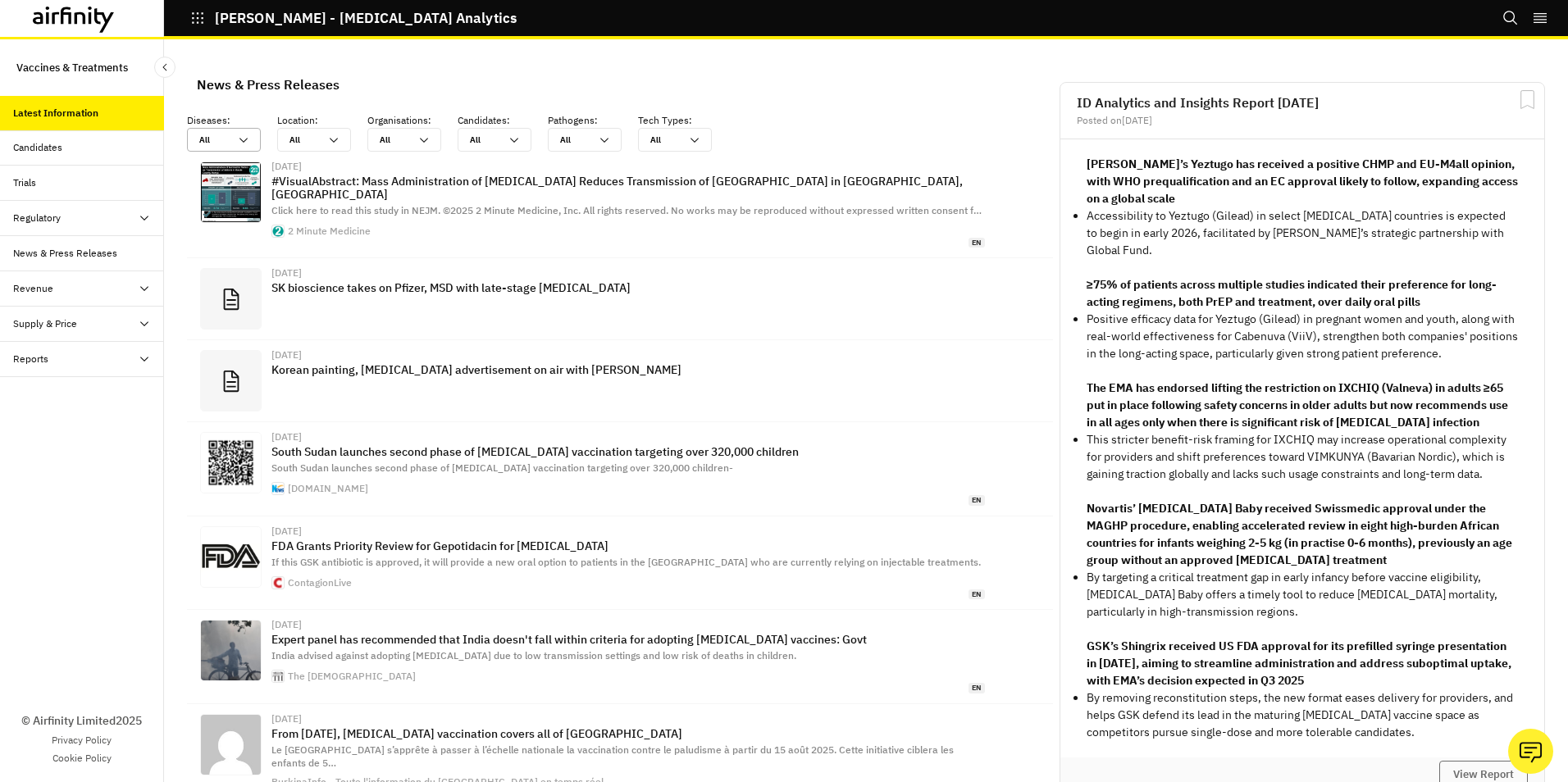
click at [246, 141] on icon at bounding box center [243, 139] width 13 height 13
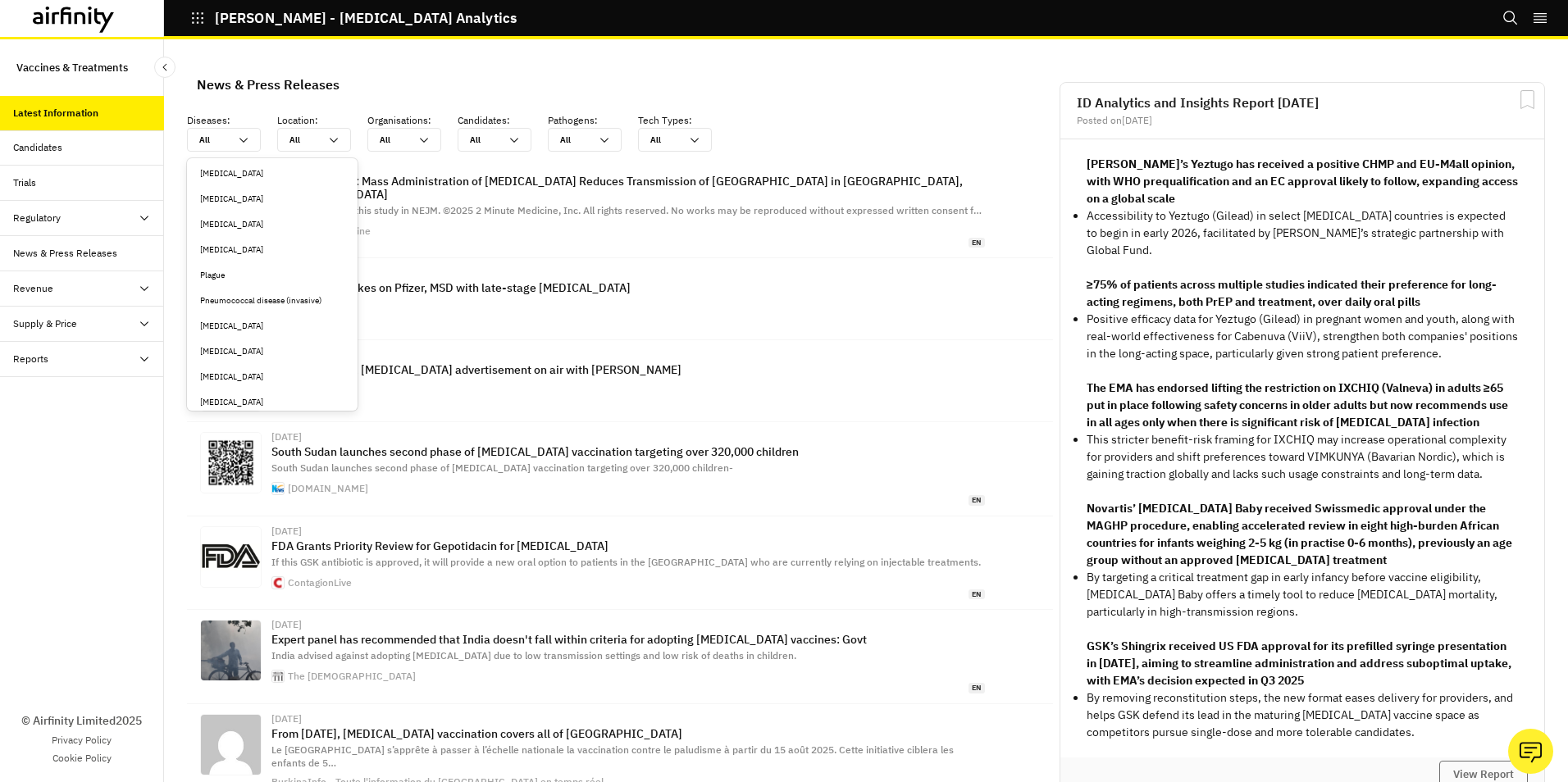
scroll to position [4398, 0]
click at [242, 226] on div "Varicella zoster" at bounding box center [272, 225] width 145 height 12
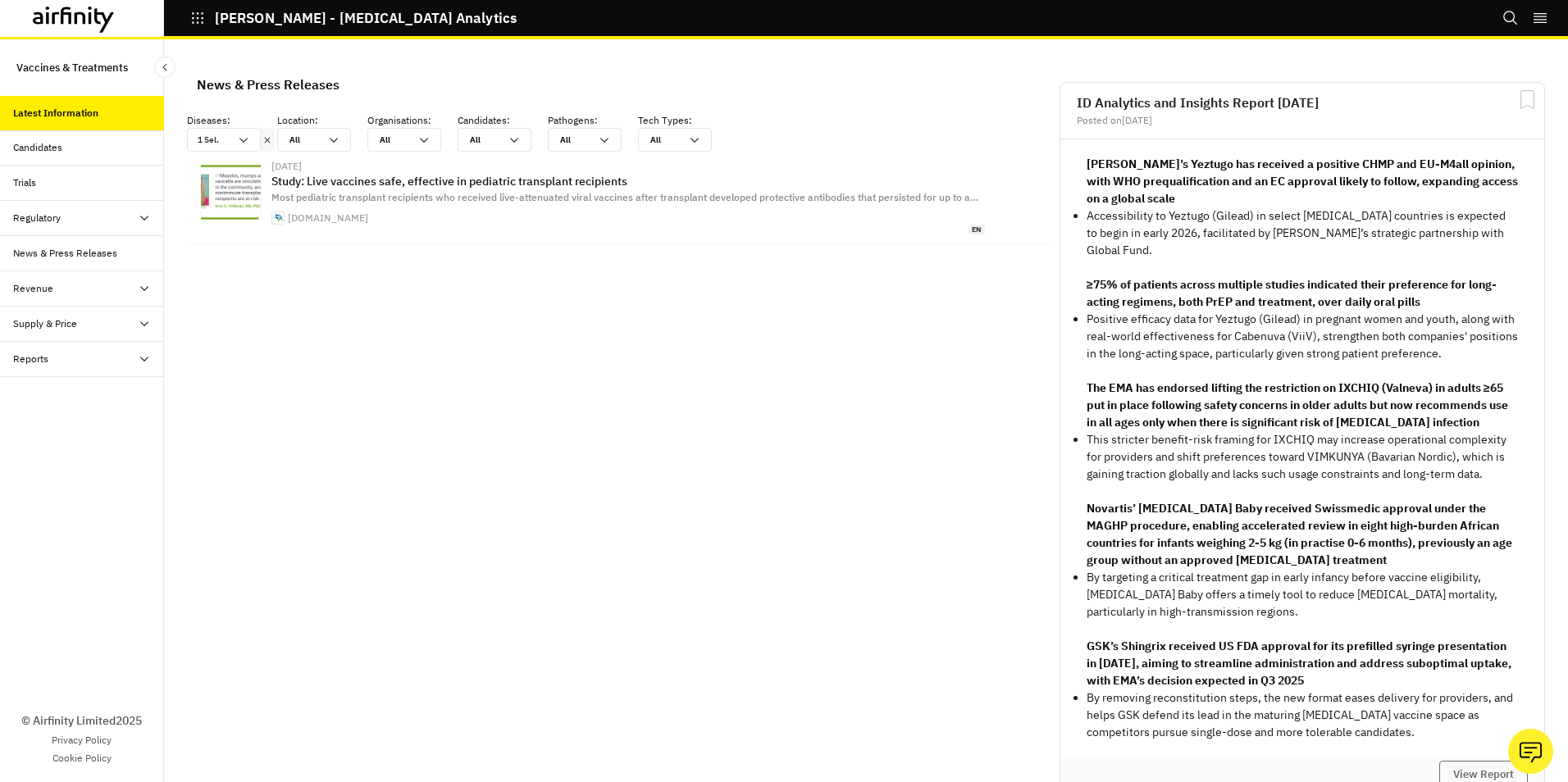
click at [33, 182] on div "Trials" at bounding box center [24, 182] width 23 height 15
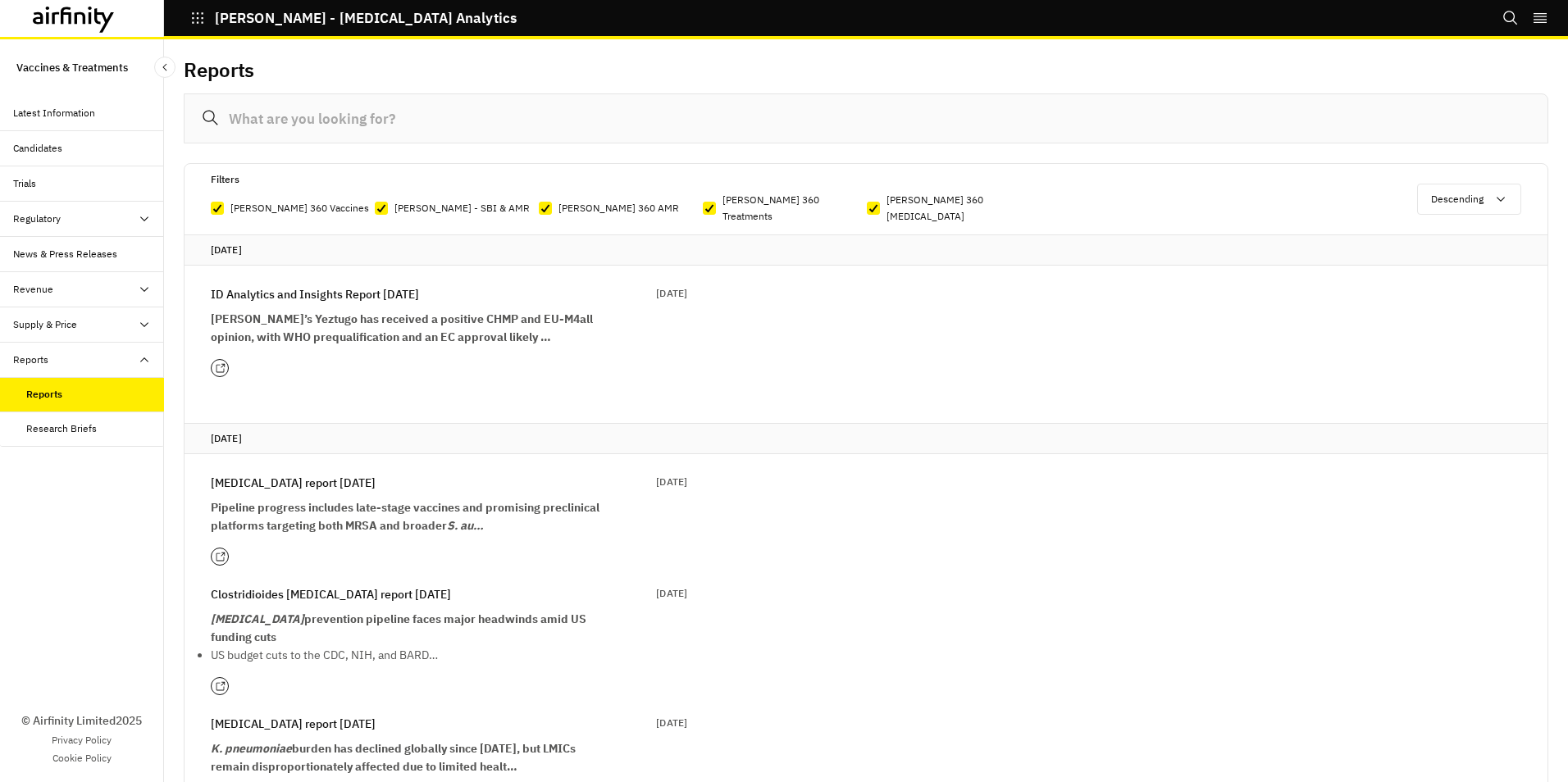
click at [145, 217] on icon at bounding box center [144, 219] width 13 height 13
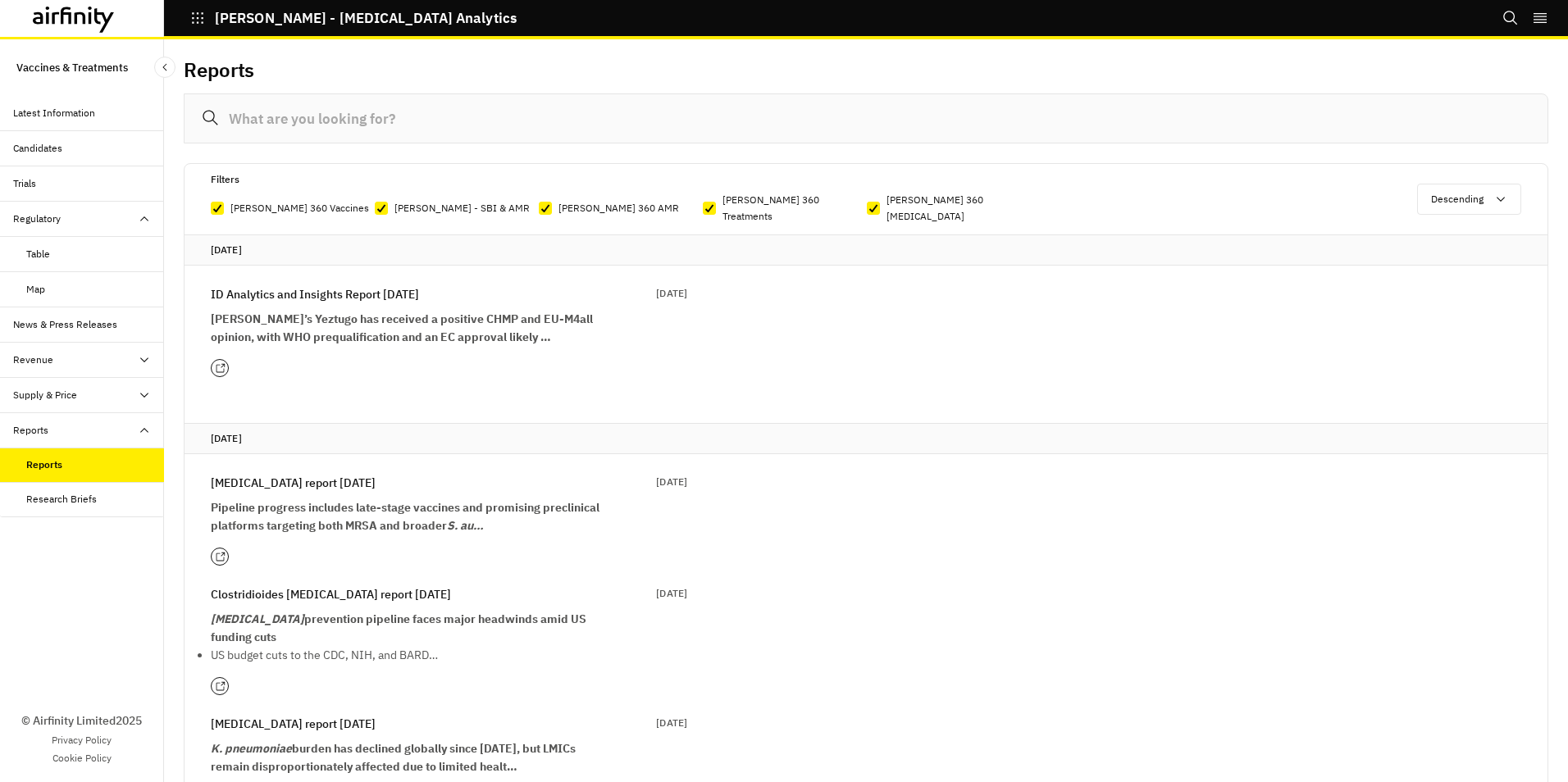
click at [34, 254] on div "Table" at bounding box center [38, 254] width 24 height 15
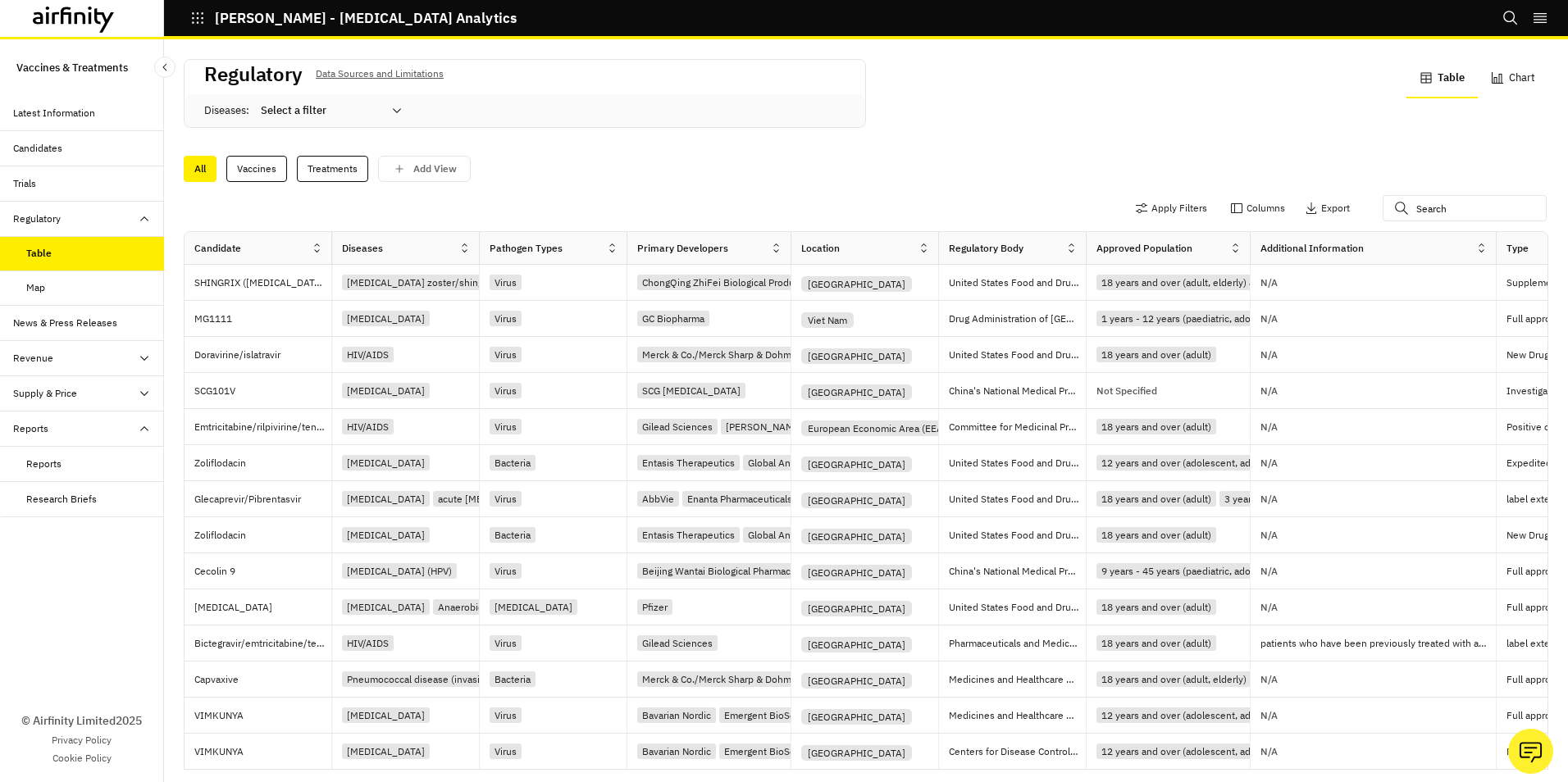
click at [396, 111] on icon at bounding box center [397, 111] width 9 height 5
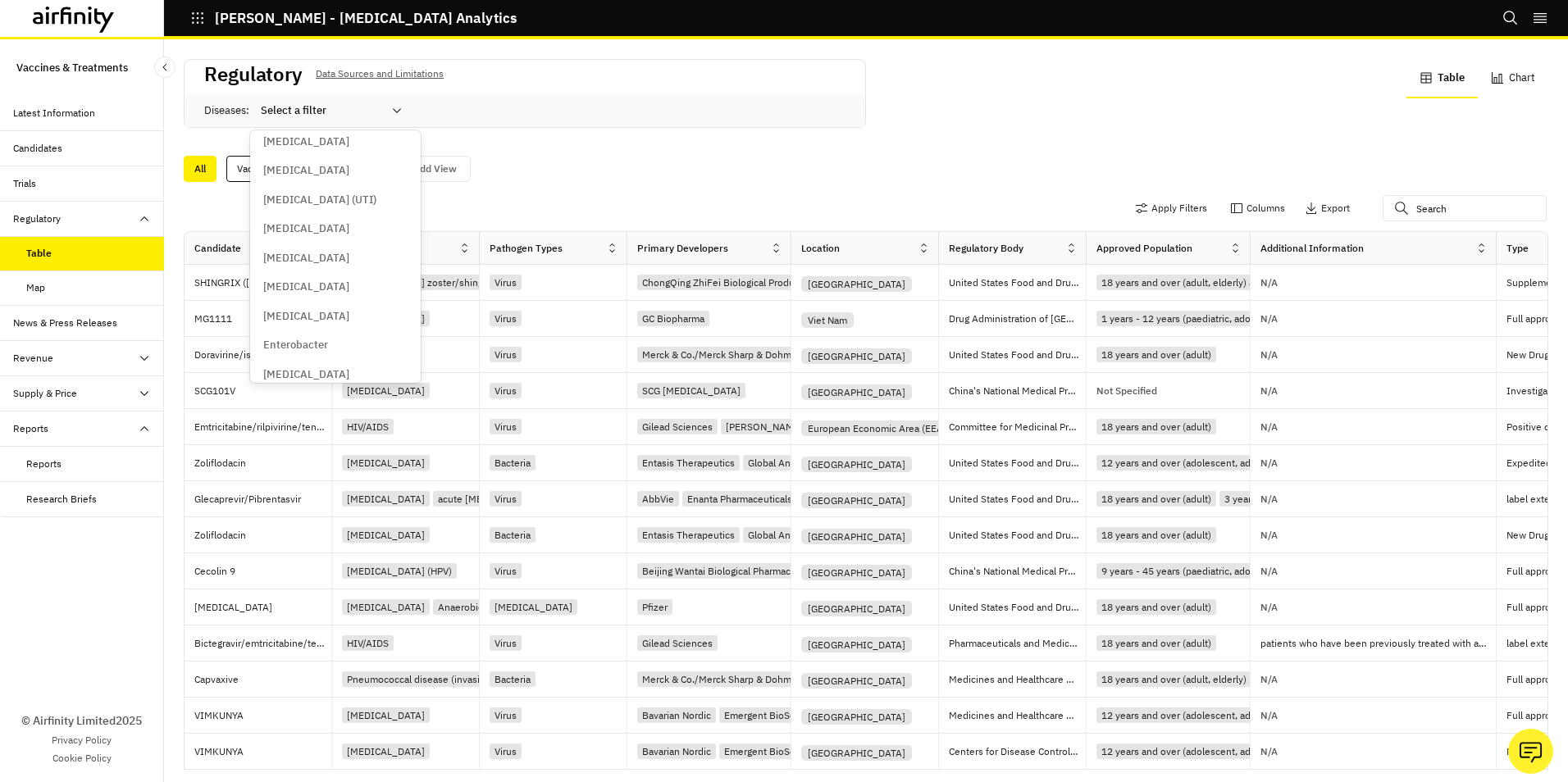
scroll to position [643, 0]
click at [344, 145] on p "Clostridioides difficile" at bounding box center [340, 148] width 154 height 16
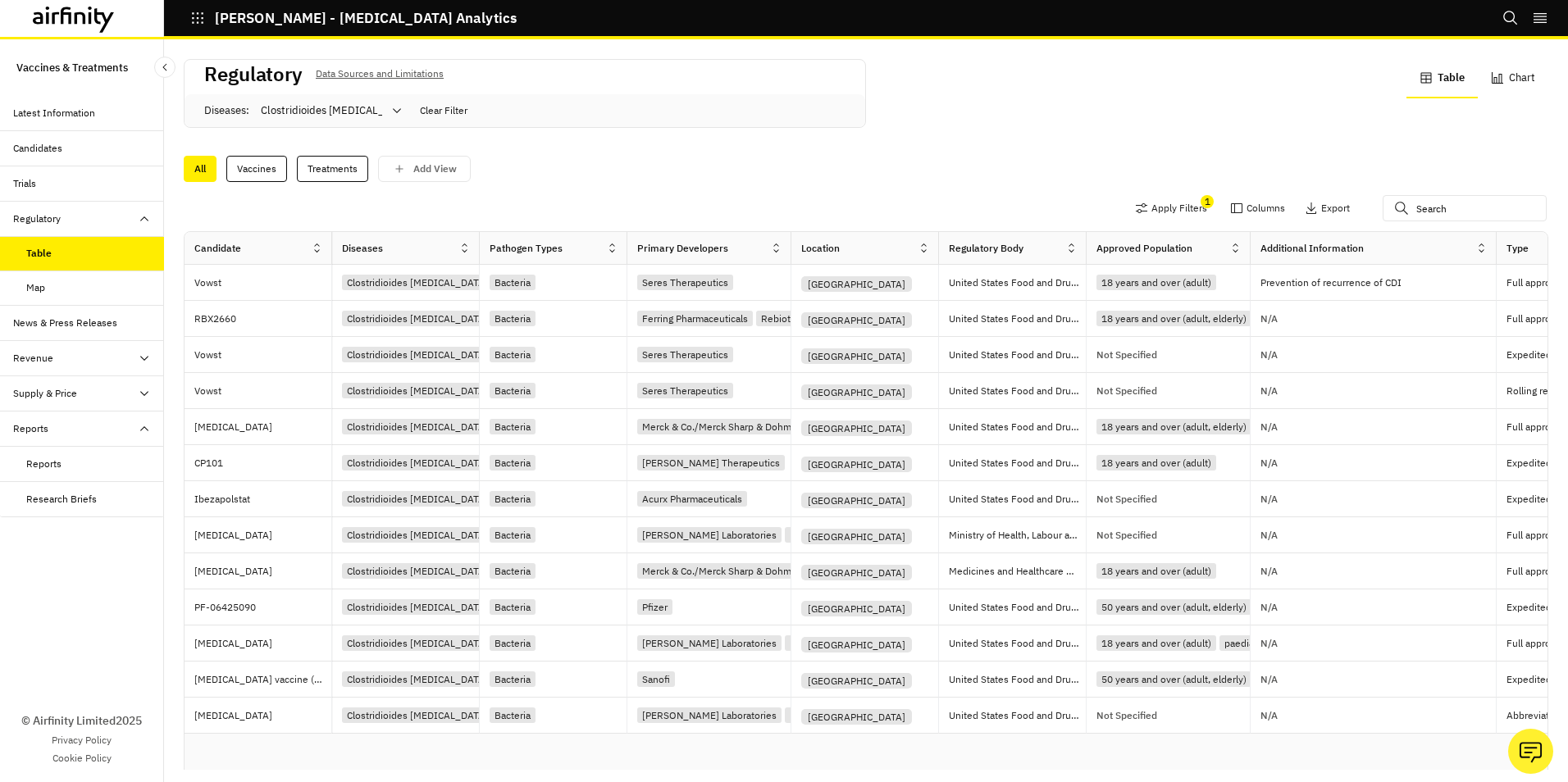
scroll to position [0, 25]
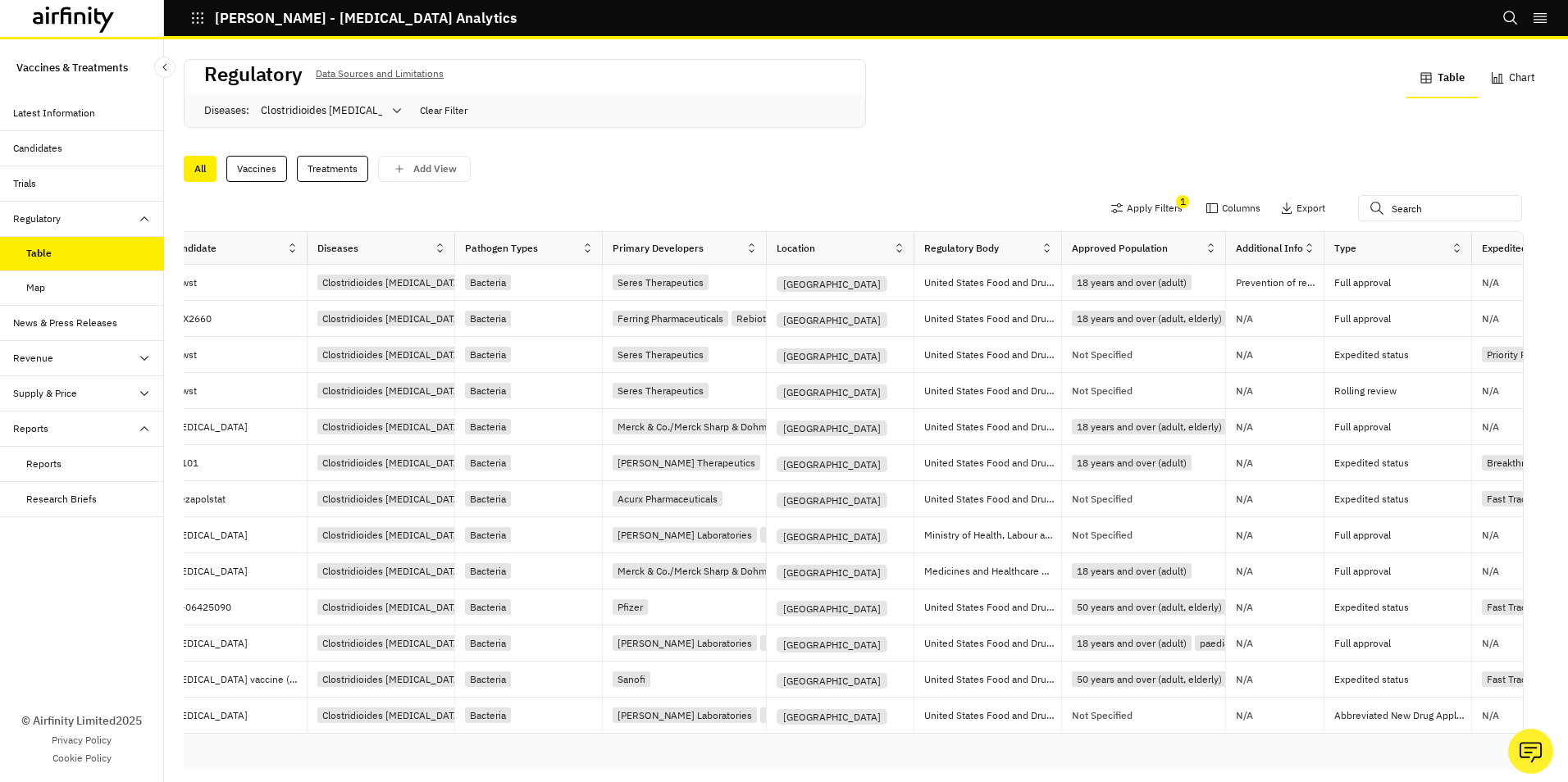
drag, startPoint x: 1470, startPoint y: 241, endPoint x: 1323, endPoint y: 252, distance: 147.4
click at [1323, 252] on div at bounding box center [1324, 248] width 9 height 19
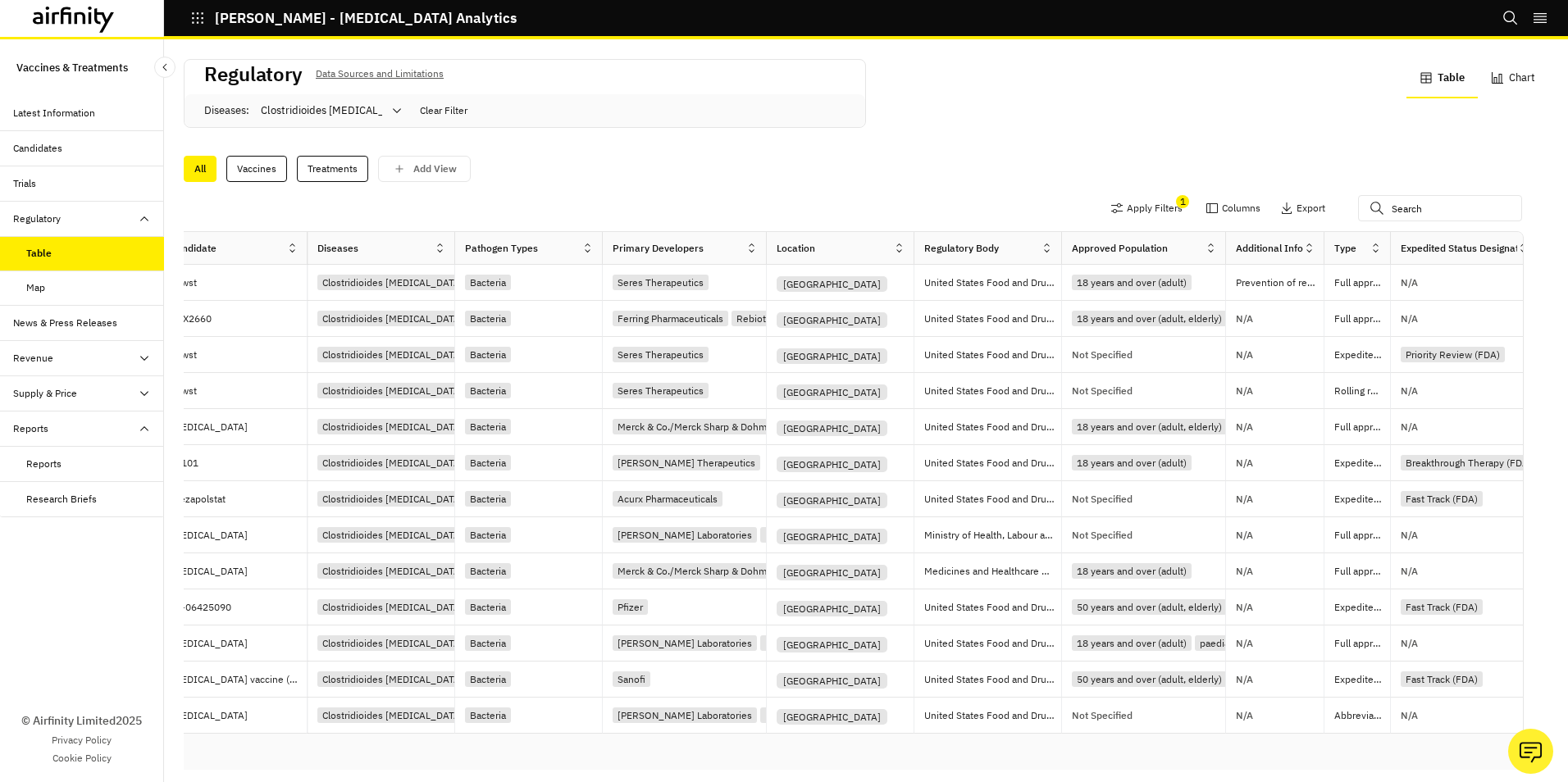
drag, startPoint x: 1450, startPoint y: 251, endPoint x: 1392, endPoint y: 253, distance: 58.0
click at [1392, 253] on div at bounding box center [1390, 248] width 9 height 19
click at [266, 168] on div "Vaccines" at bounding box center [256, 169] width 61 height 26
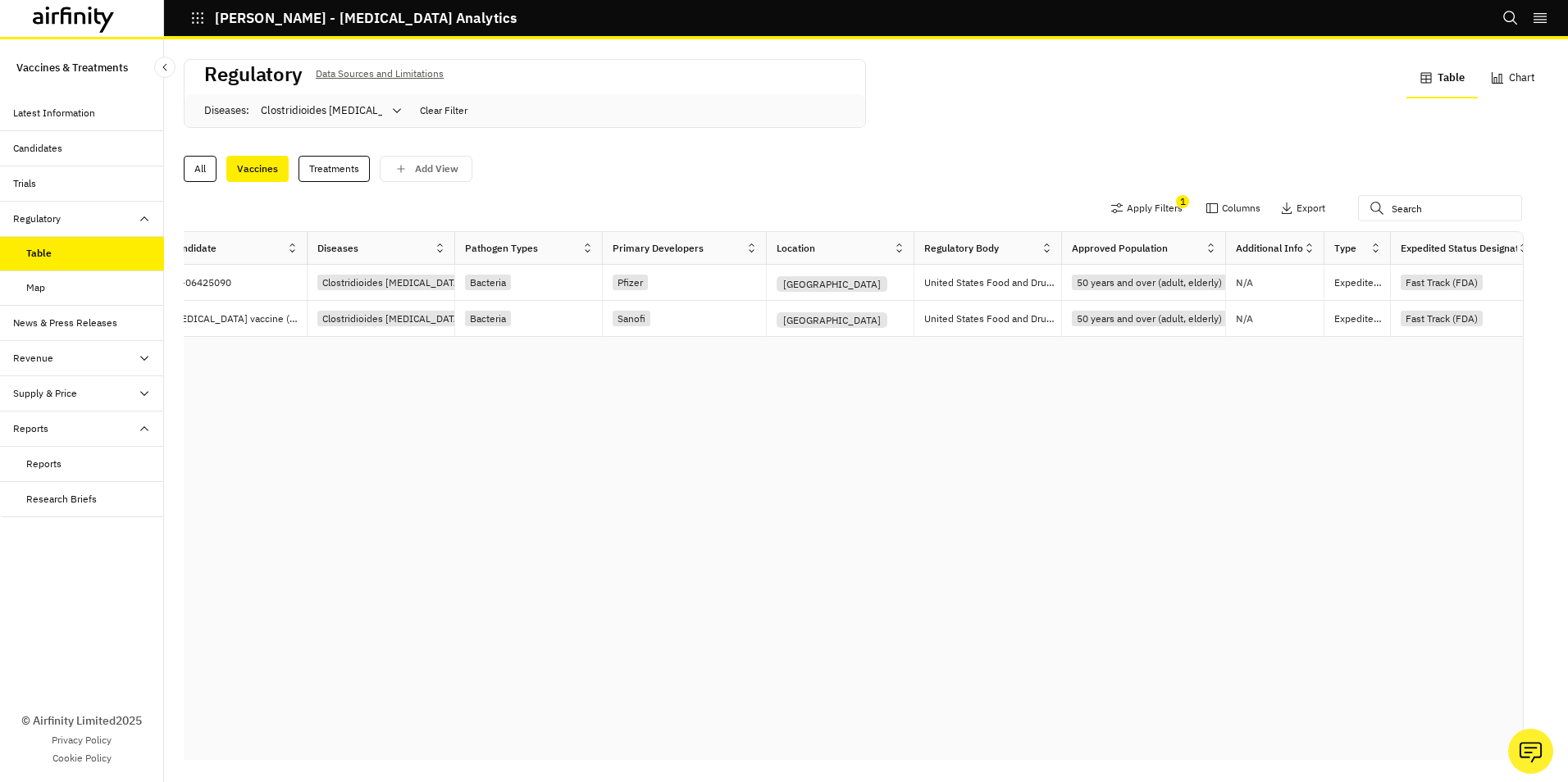
scroll to position [0, 0]
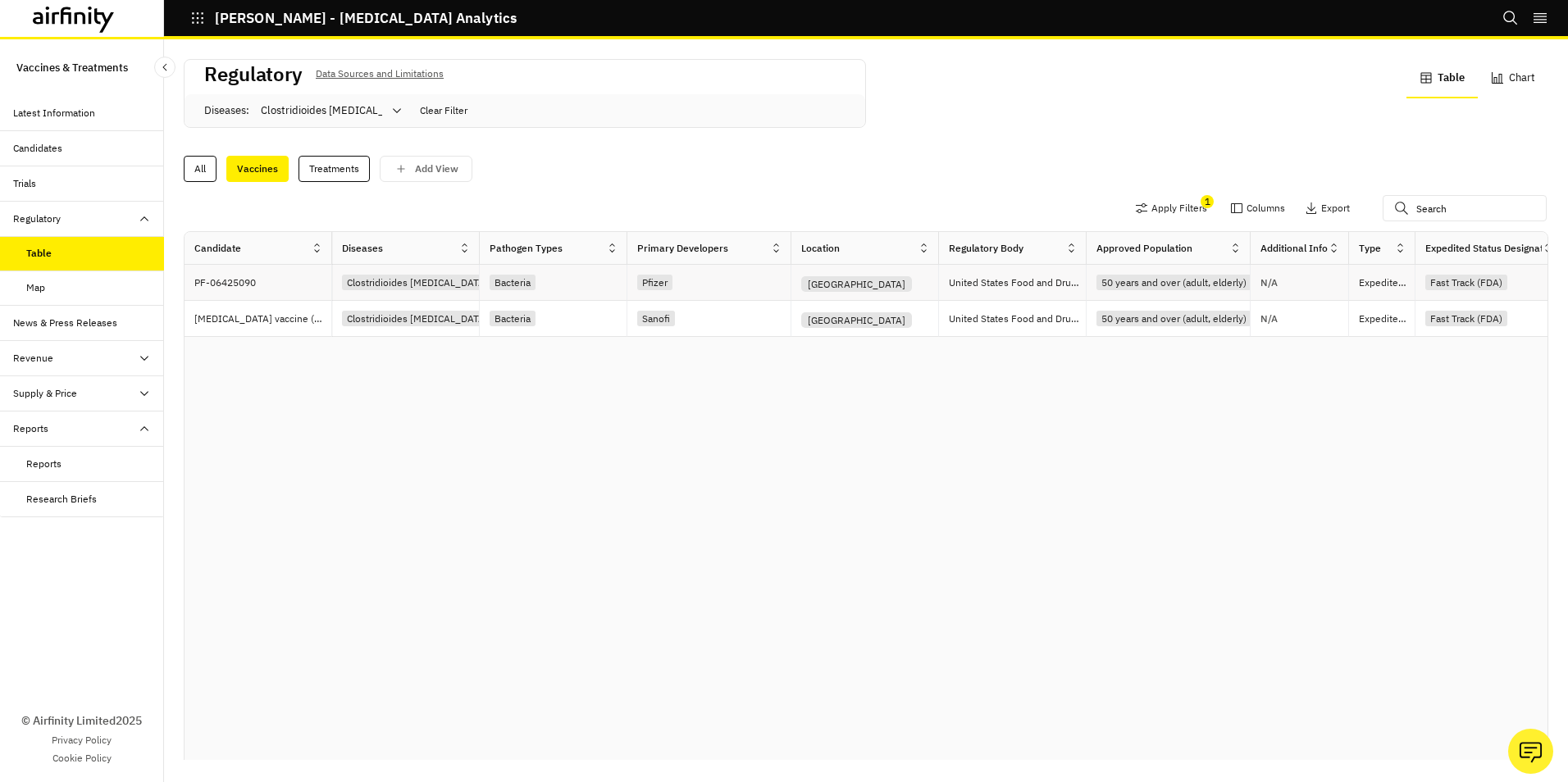
click at [242, 283] on p "PF-06425090" at bounding box center [262, 282] width 137 height 16
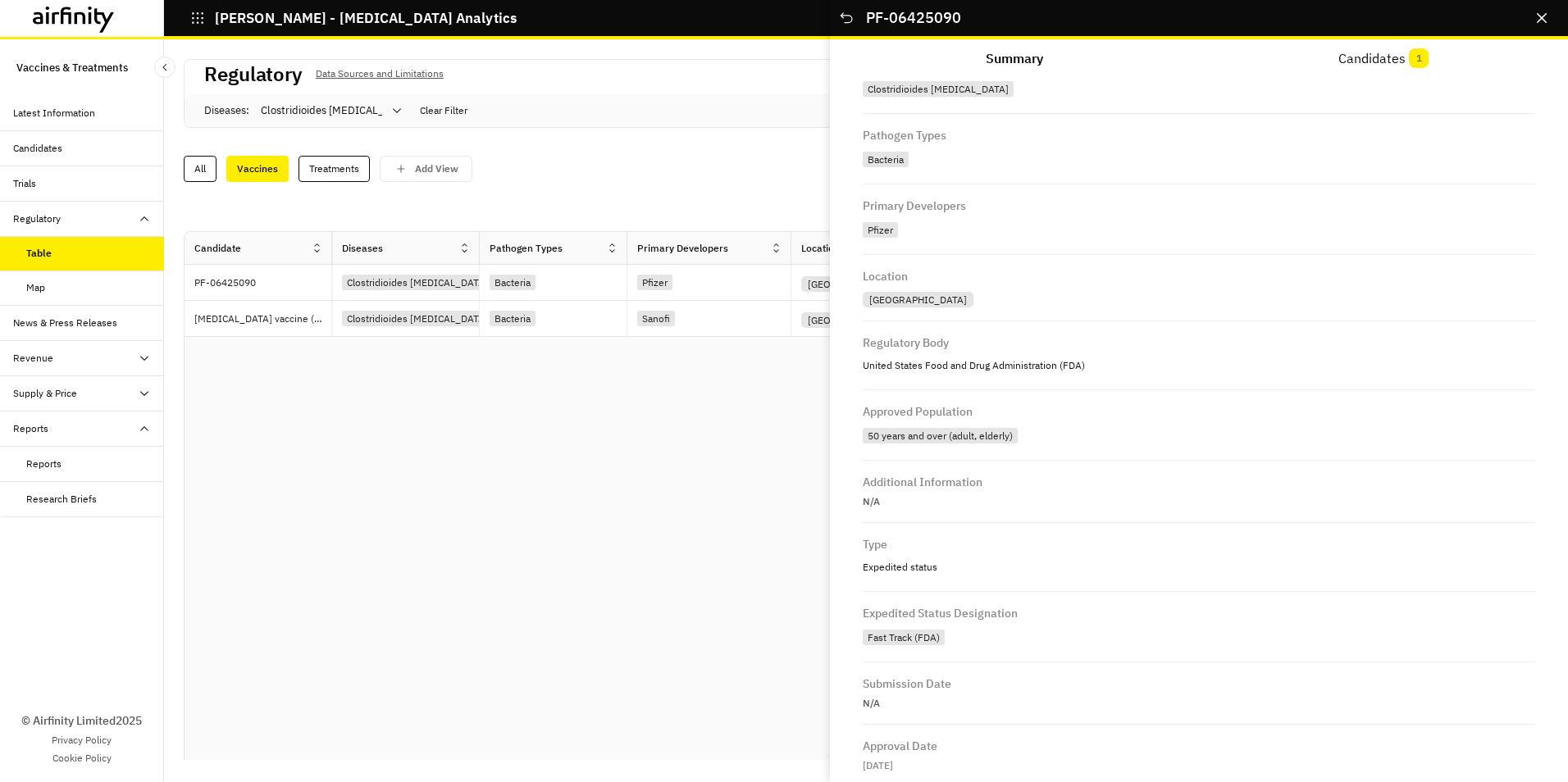
scroll to position [350, 0]
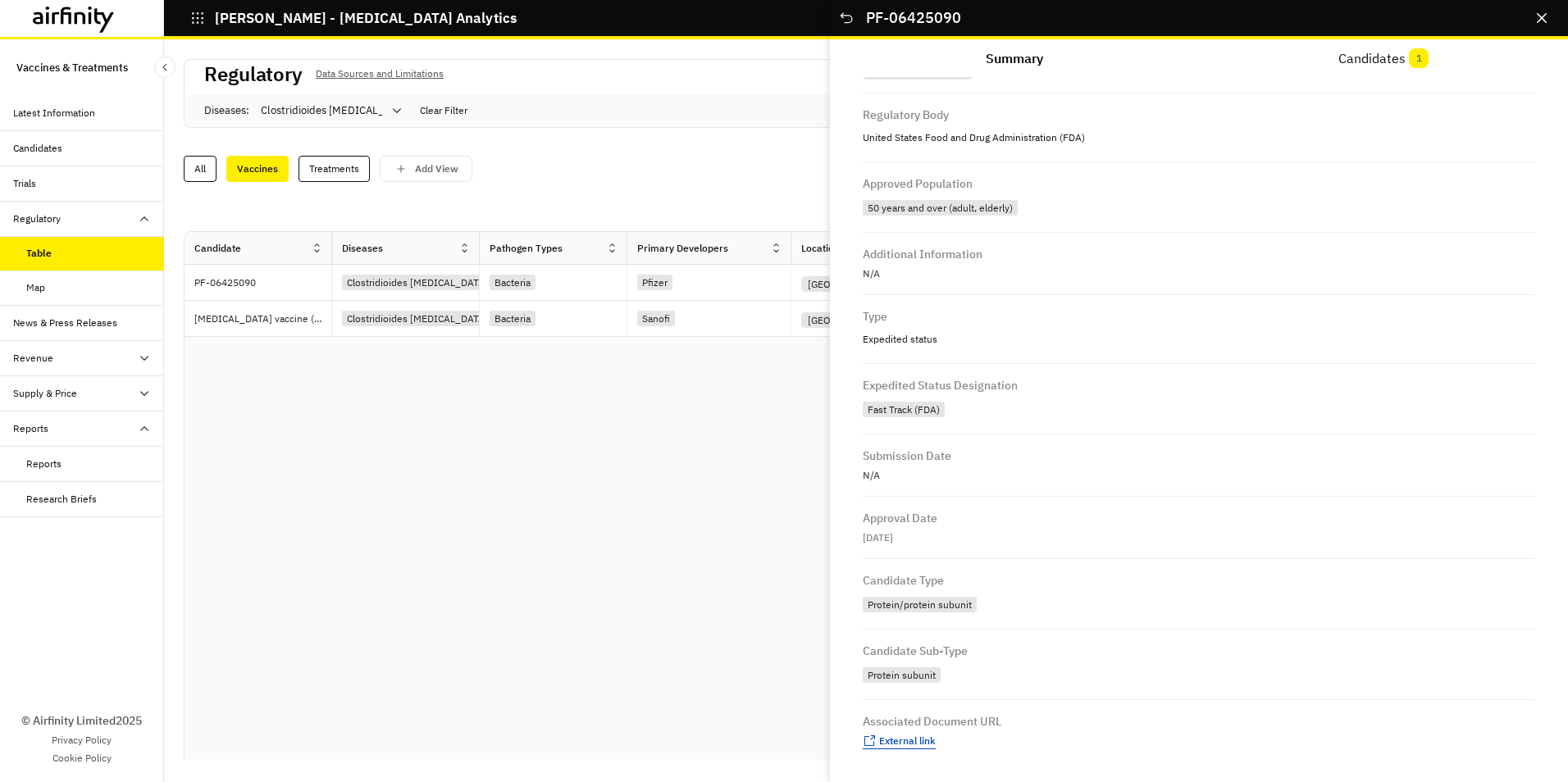
click at [896, 739] on span "External link" at bounding box center [907, 741] width 57 height 12
click at [285, 323] on p "Clostridium difficile vaccine (Sanofi)" at bounding box center [262, 318] width 137 height 16
click at [908, 741] on span "External link" at bounding box center [907, 741] width 57 height 12
click at [1542, 20] on icon "Close" at bounding box center [1540, 17] width 9 height 9
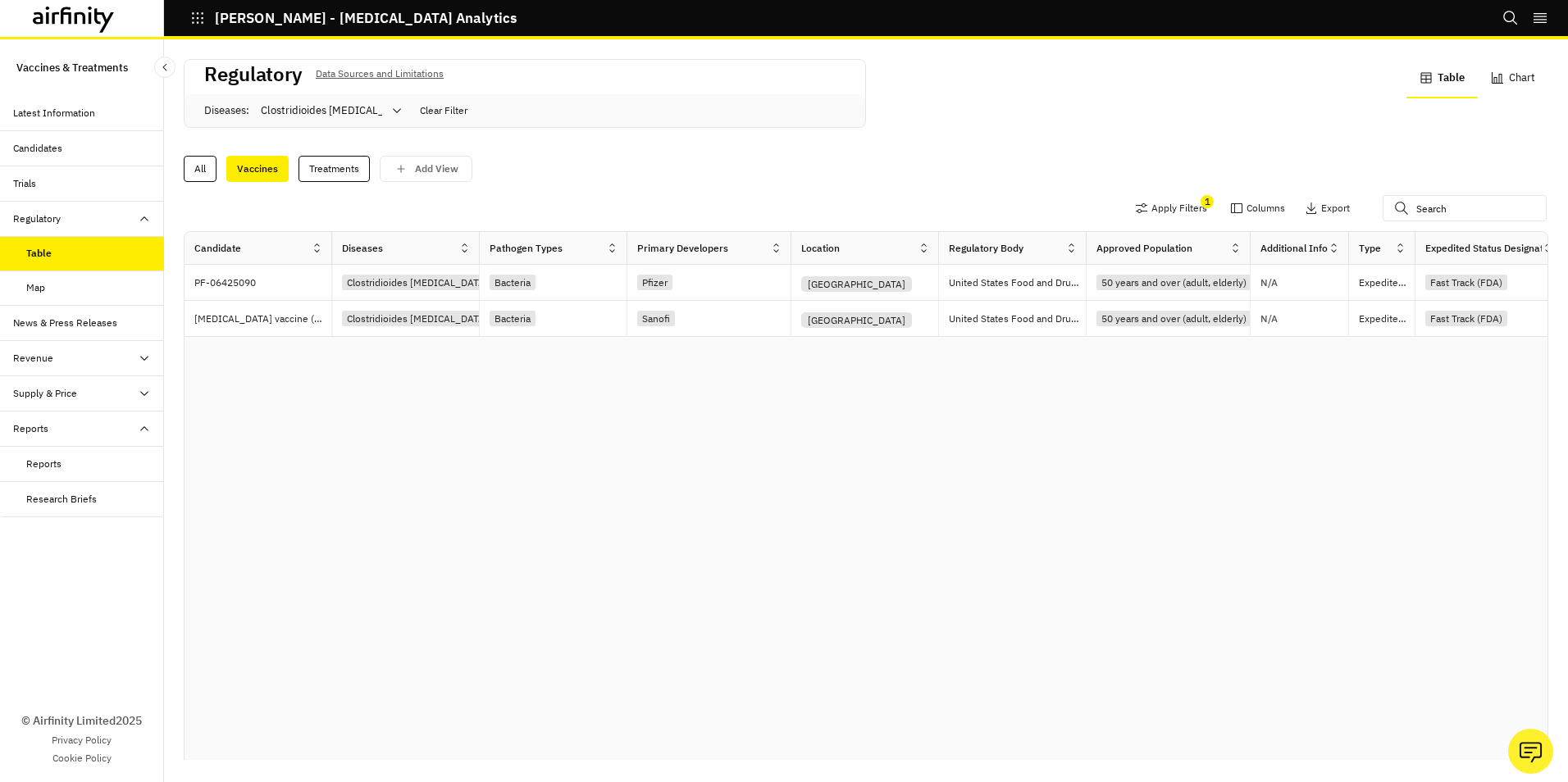
drag, startPoint x: 52, startPoint y: 325, endPoint x: 104, endPoint y: 329, distance: 52.2
click at [52, 325] on div "News & Press Releases" at bounding box center [65, 323] width 104 height 15
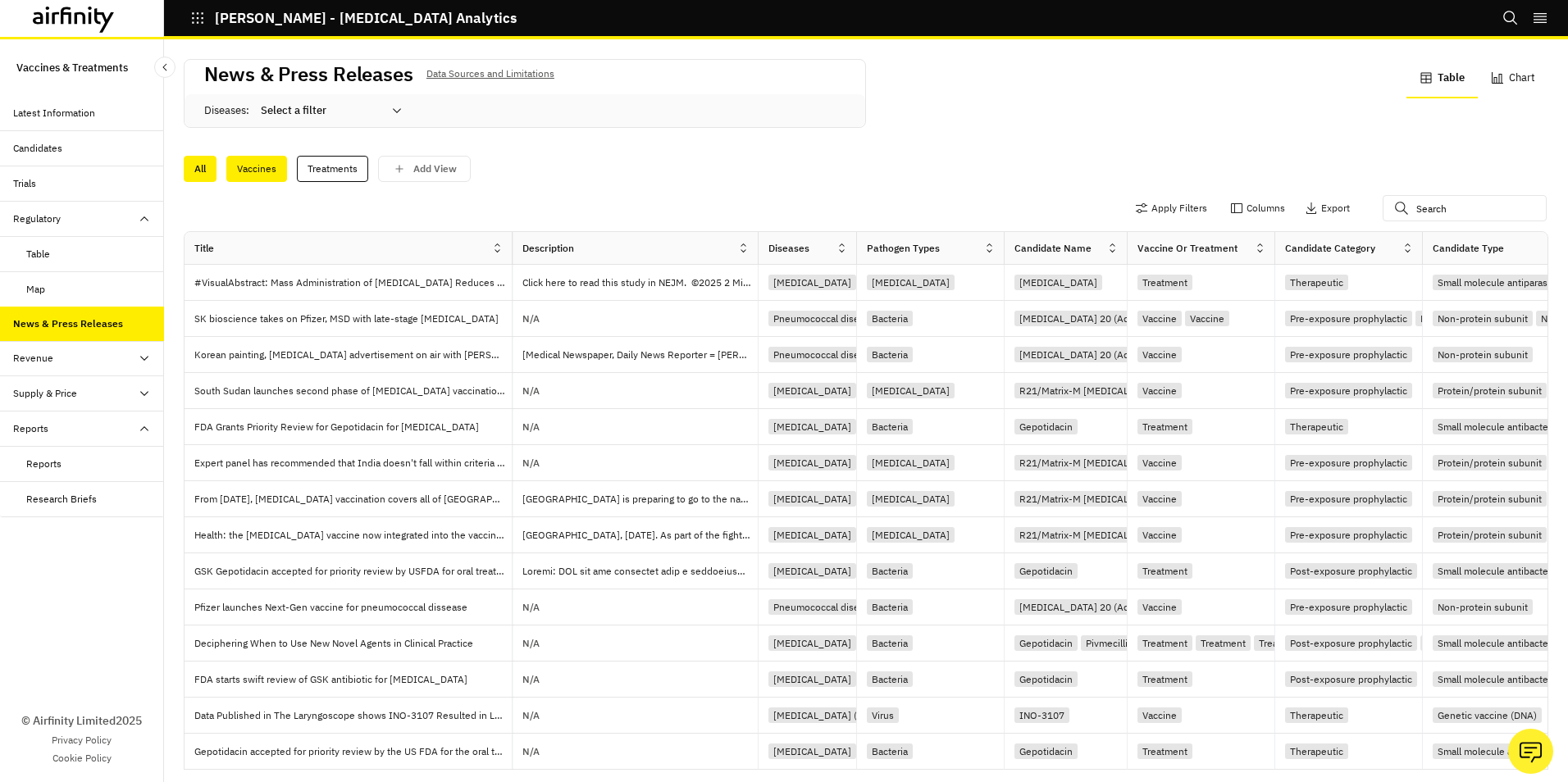
click at [262, 170] on div "Vaccines" at bounding box center [256, 169] width 61 height 26
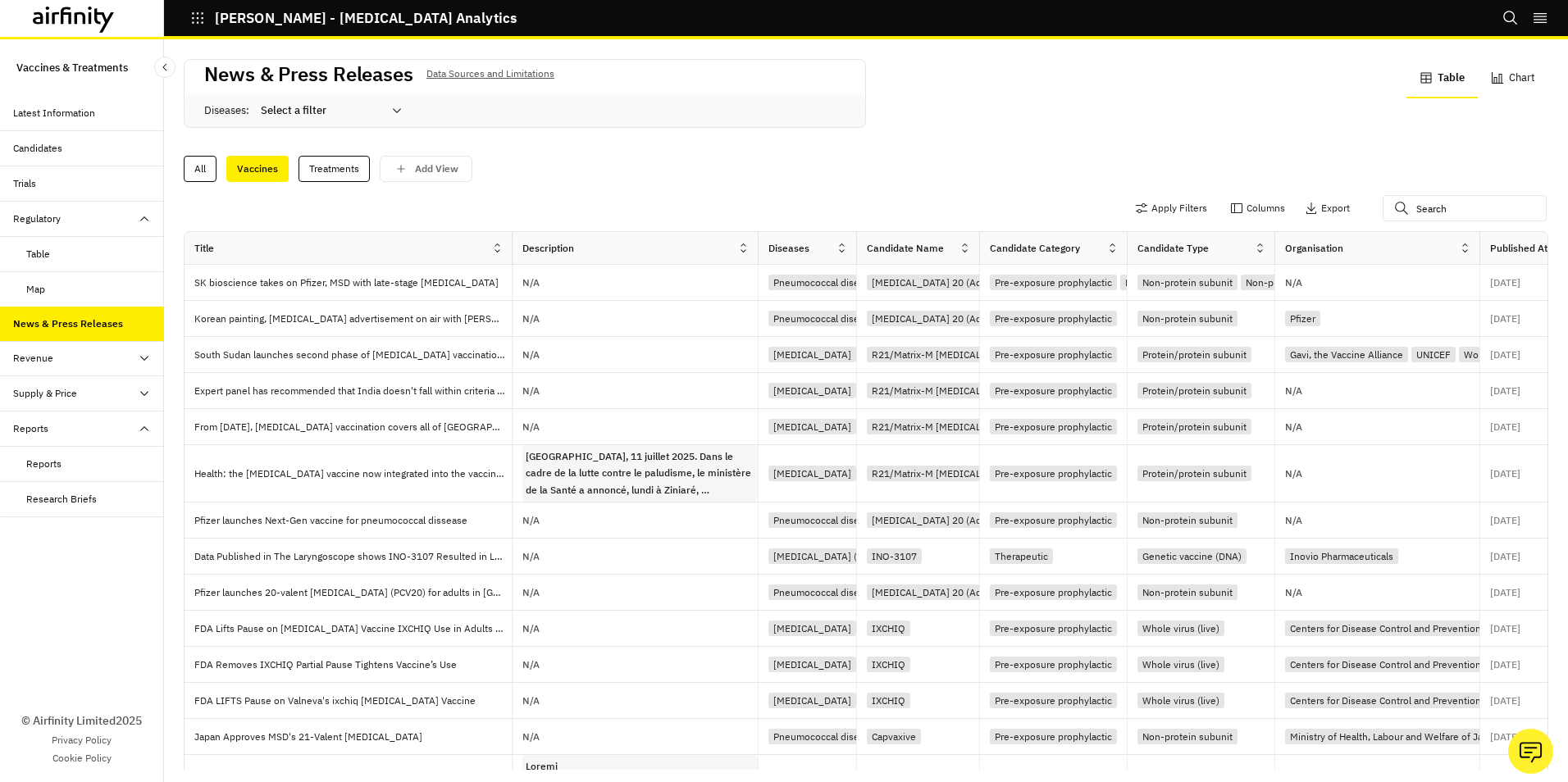
click at [401, 106] on icon at bounding box center [396, 110] width 13 height 13
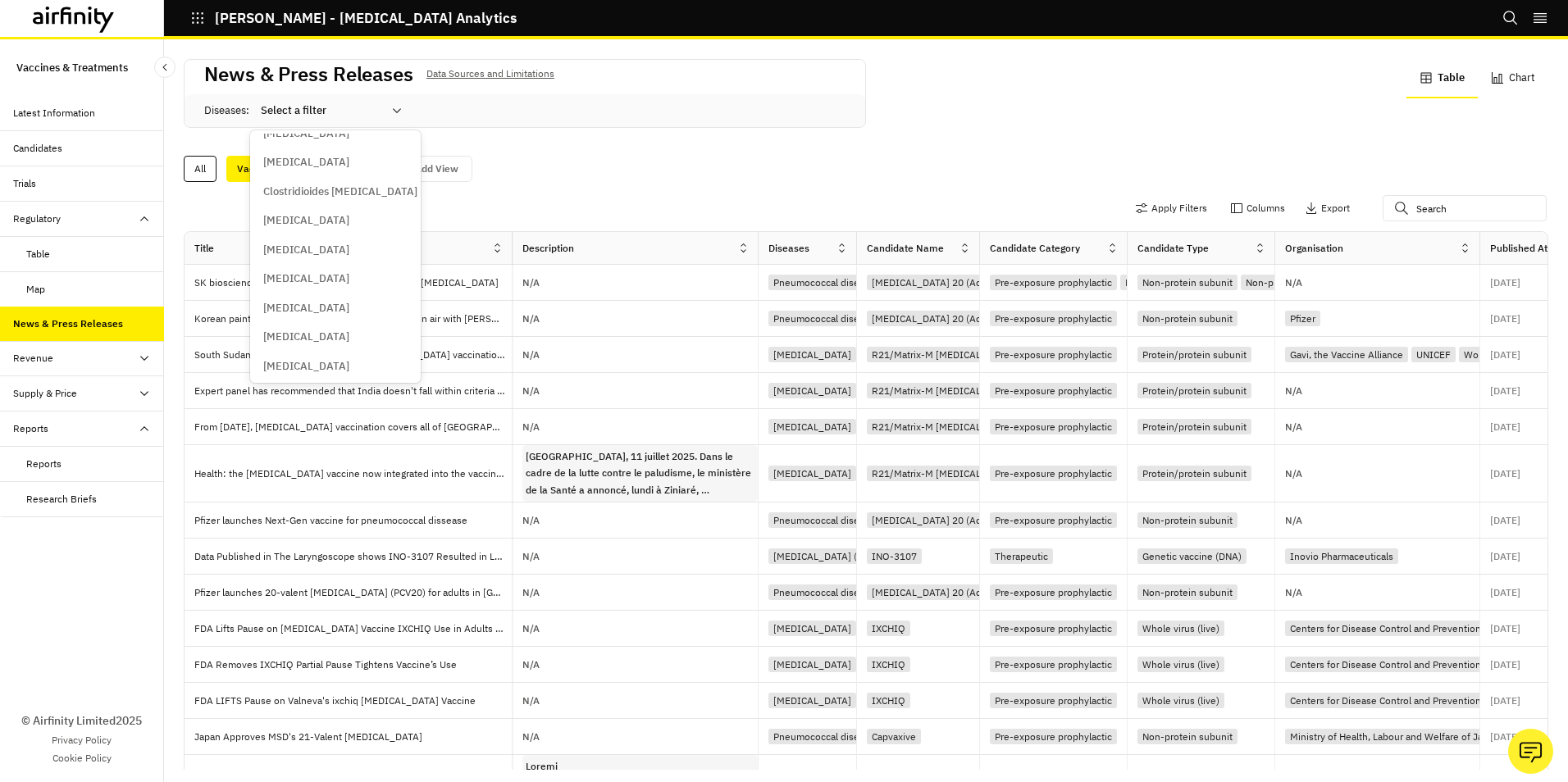
scroll to position [983, 0]
click at [334, 182] on p "Clostridioides difficile" at bounding box center [340, 187] width 154 height 16
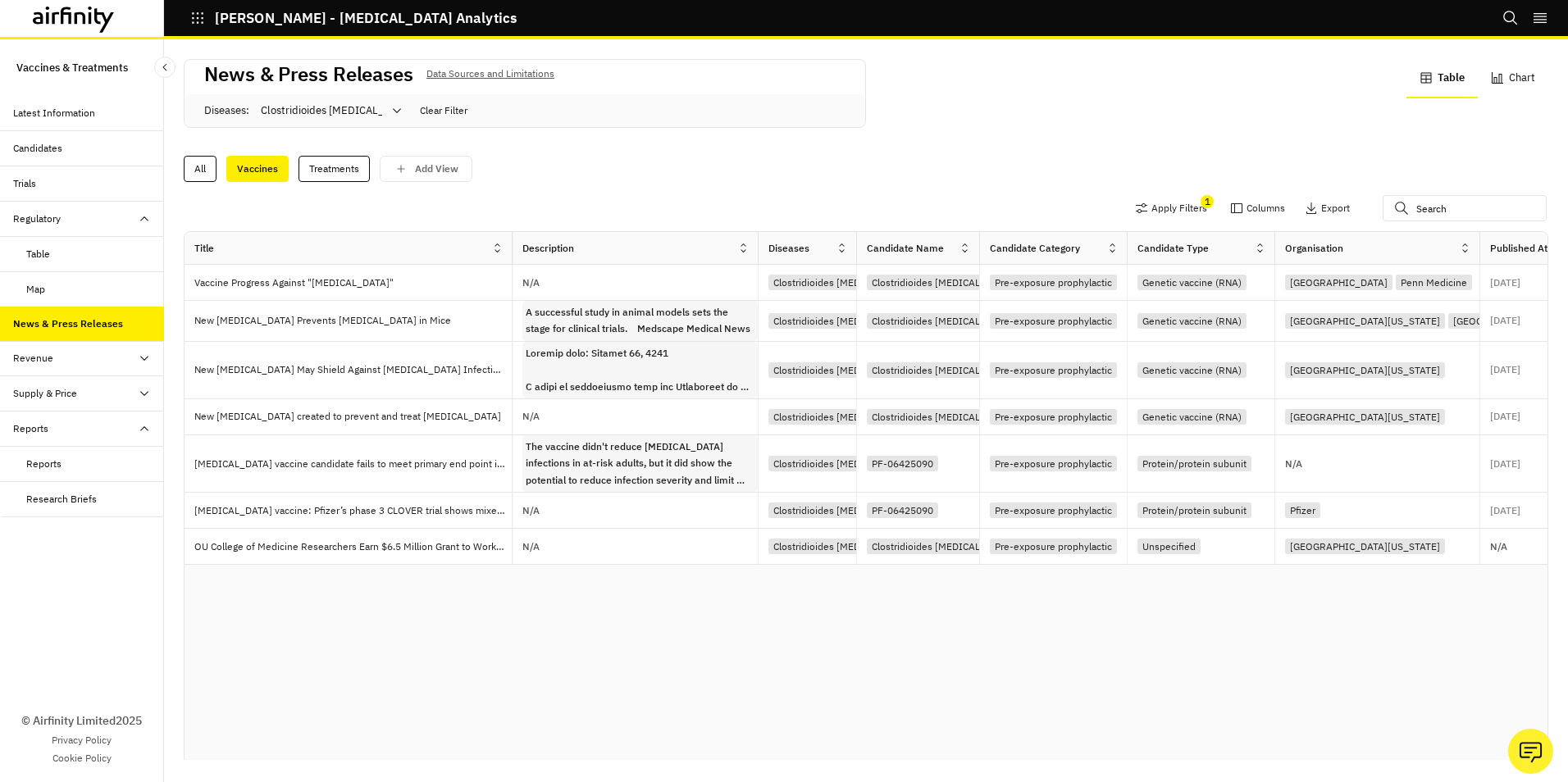
scroll to position [0, 25]
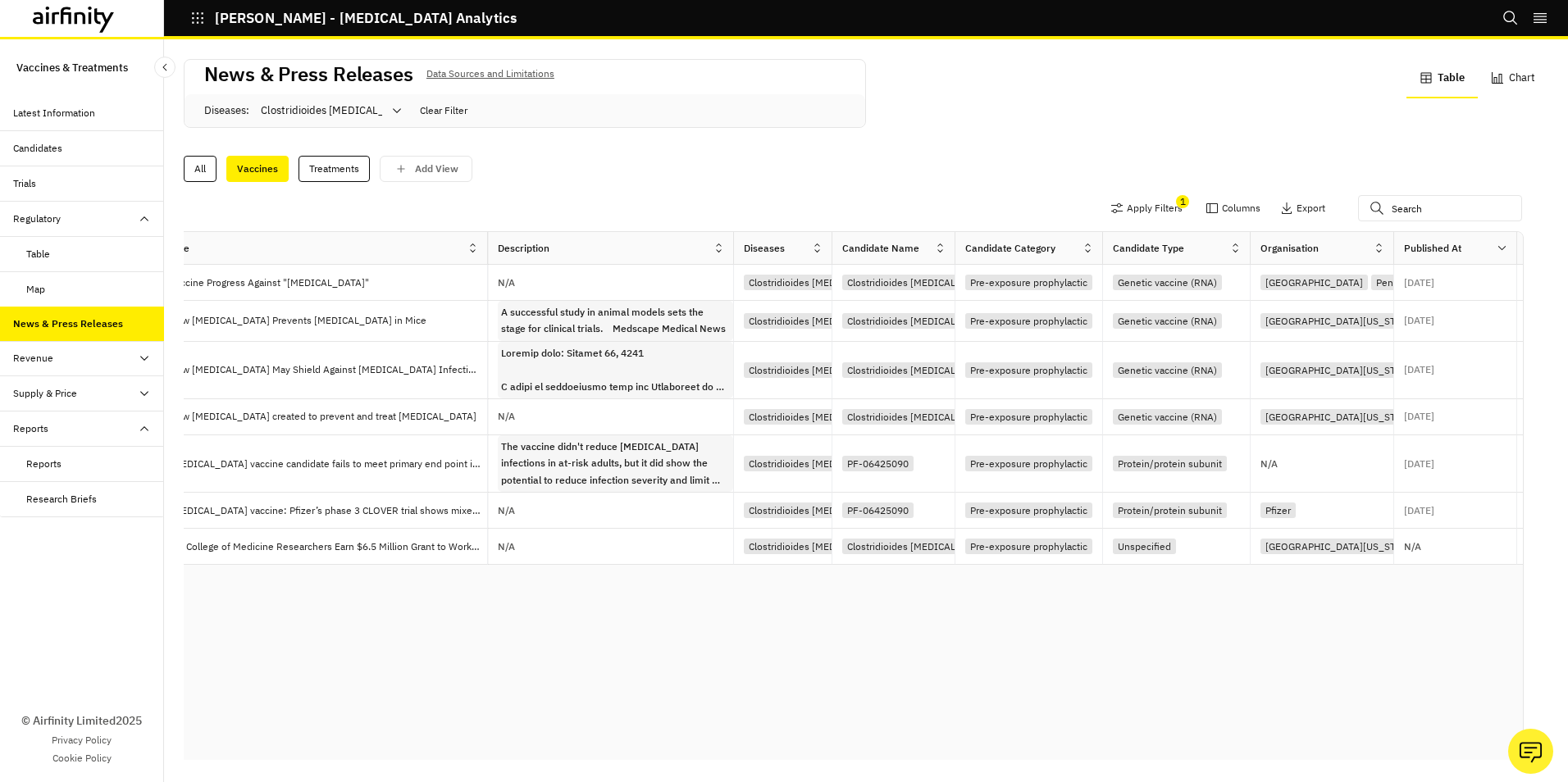
drag, startPoint x: 1454, startPoint y: 239, endPoint x: 1393, endPoint y: 239, distance: 61.0
click at [1393, 239] on div at bounding box center [1393, 248] width 9 height 19
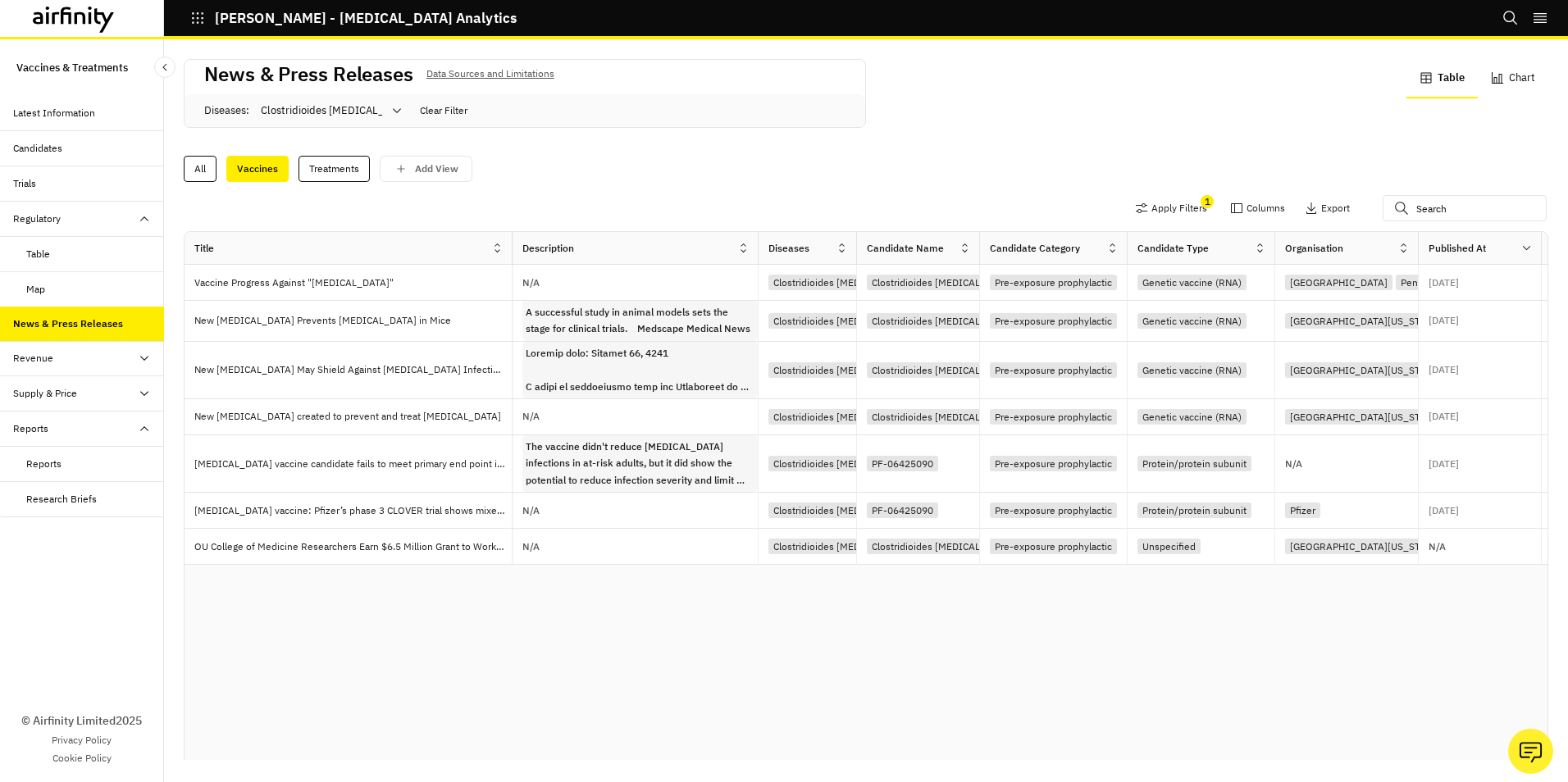
click at [142, 360] on icon at bounding box center [144, 358] width 13 height 13
click at [46, 147] on div "Candidates" at bounding box center [37, 148] width 49 height 15
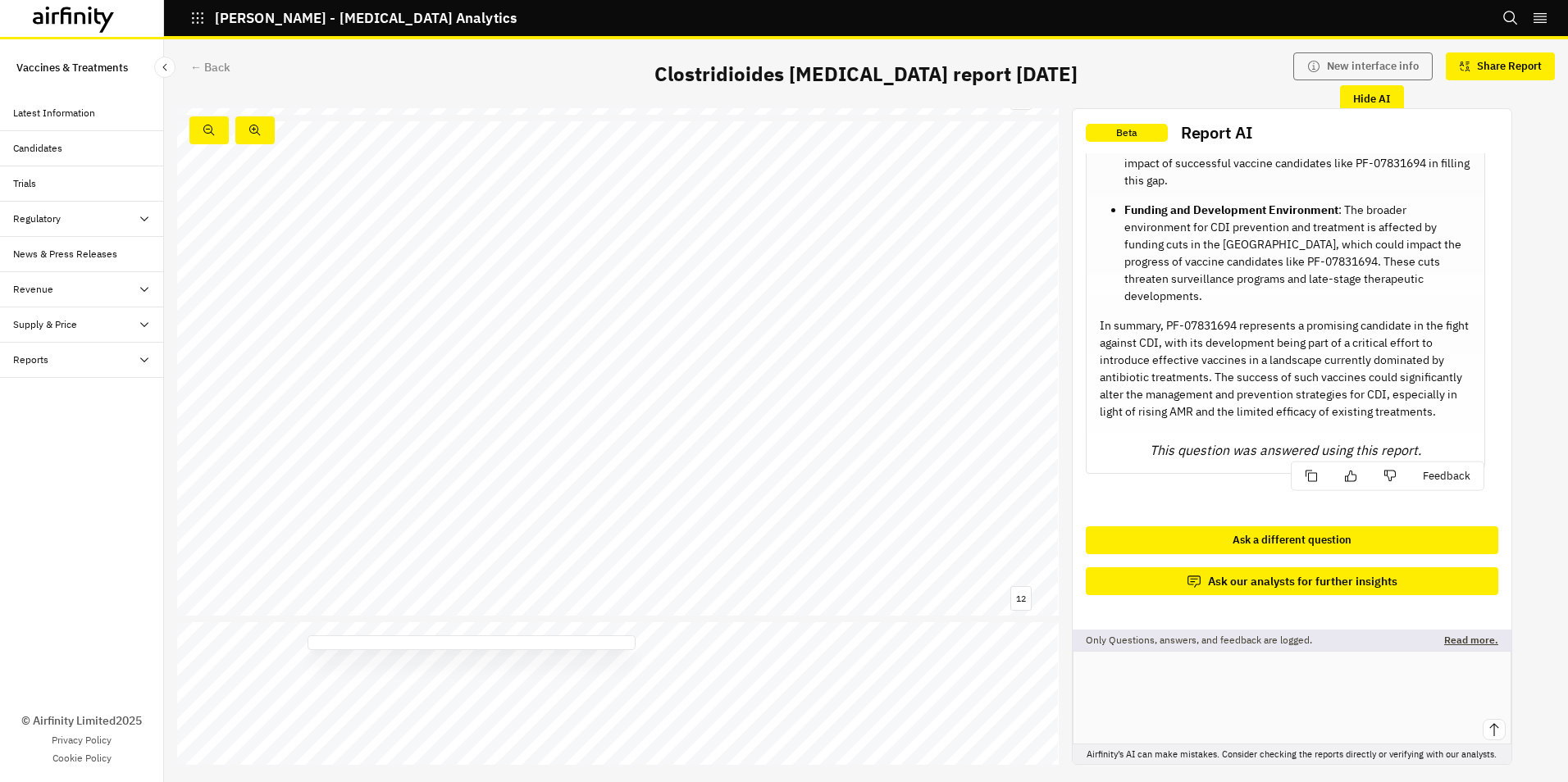
scroll to position [5608, 0]
